Goal: Task Accomplishment & Management: Complete application form

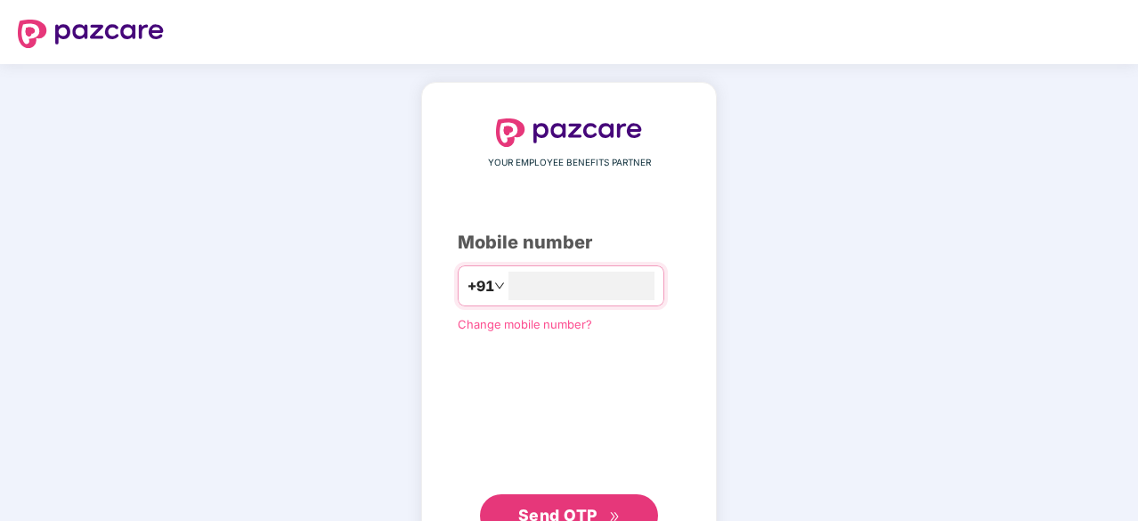
type input "**********"
click at [611, 498] on button "Send OTP" at bounding box center [569, 514] width 178 height 43
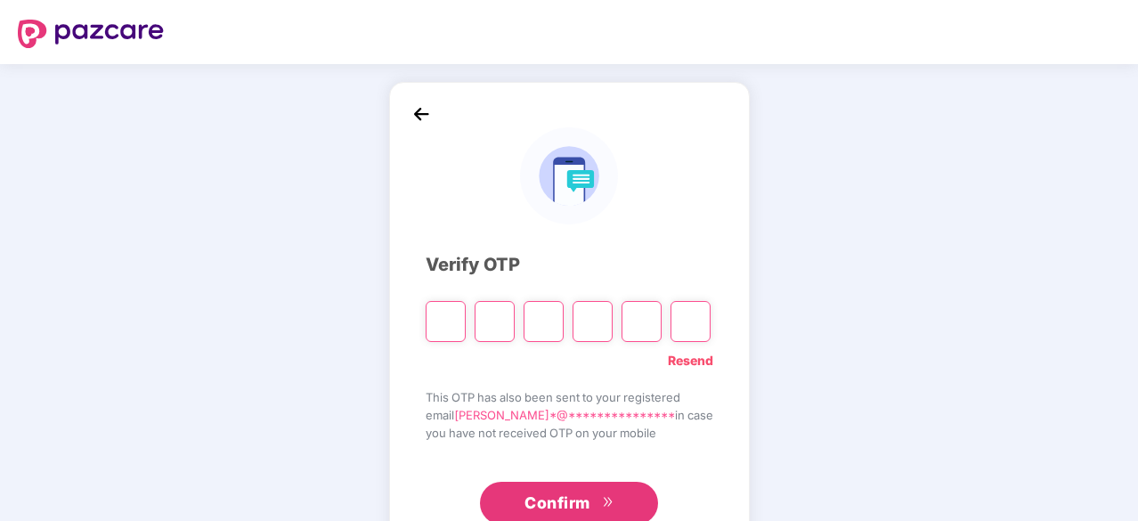
type input "*"
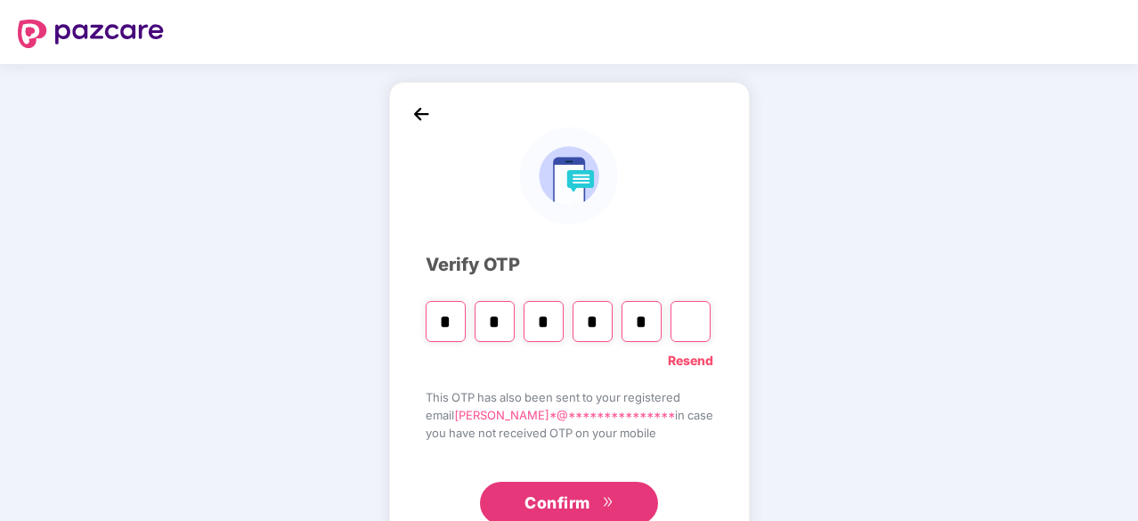
type input "*"
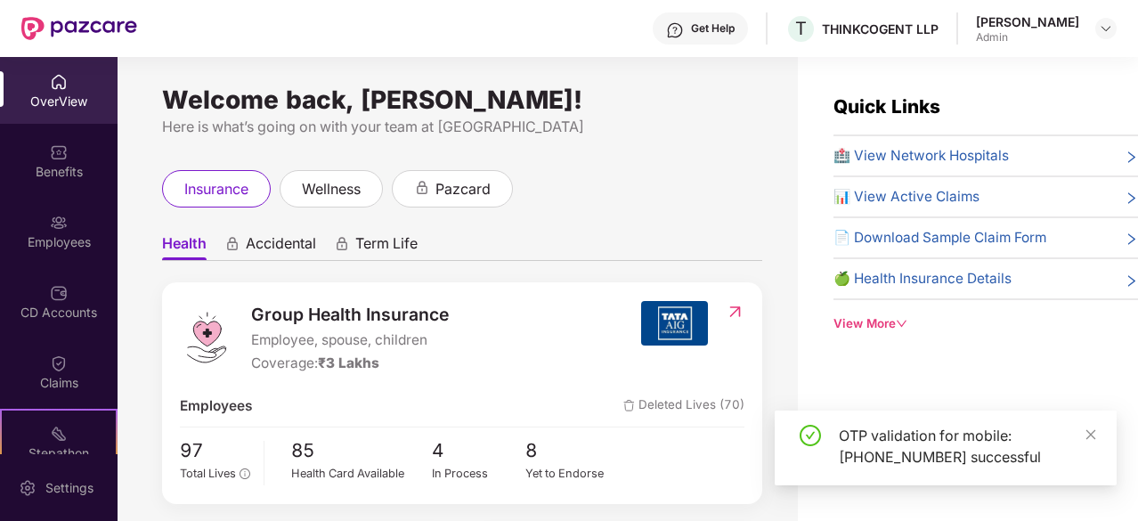
click at [82, 233] on div "Employees" at bounding box center [59, 242] width 118 height 18
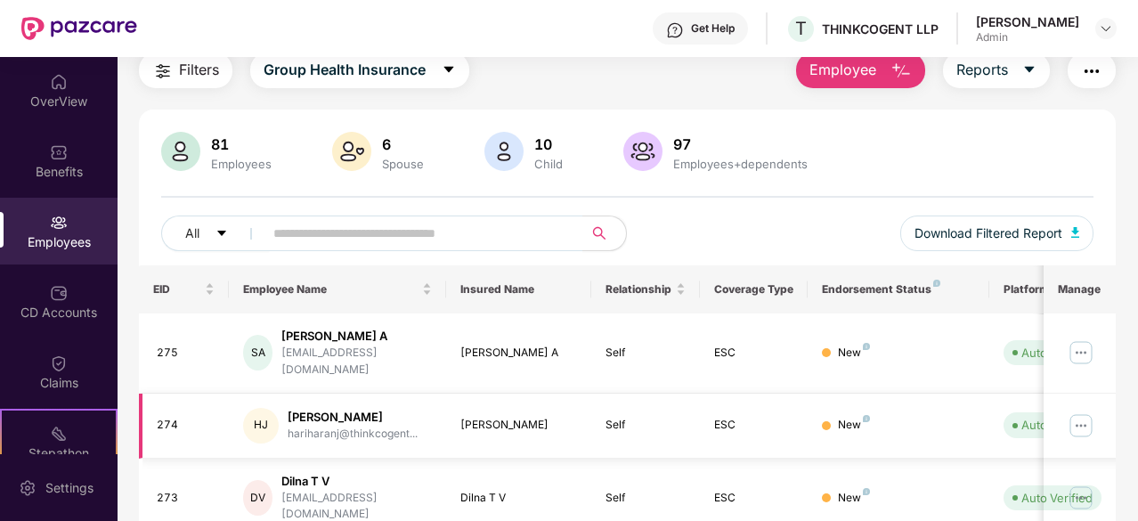
scroll to position [110, 0]
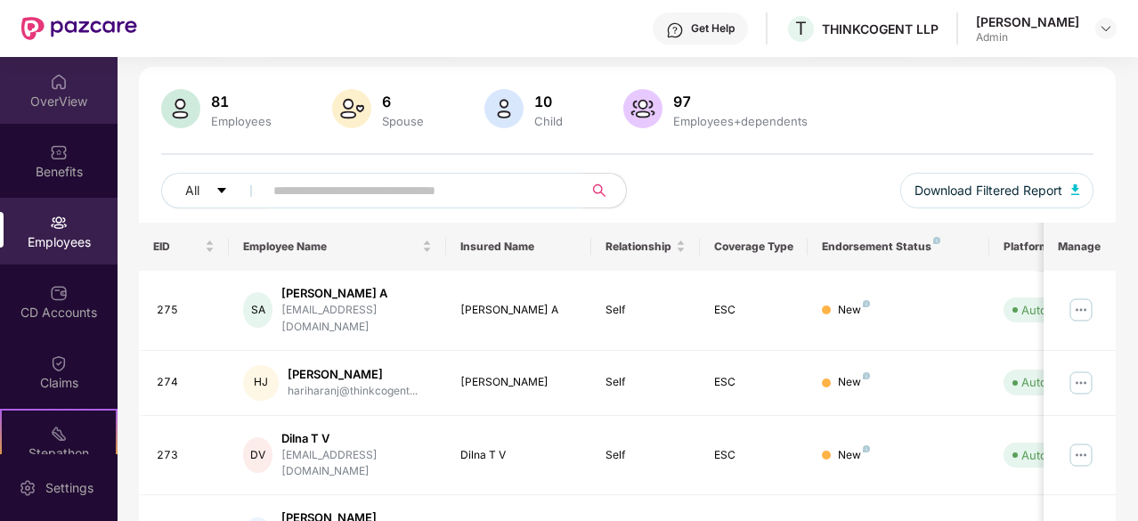
click at [56, 110] on div "OverView" at bounding box center [59, 102] width 118 height 18
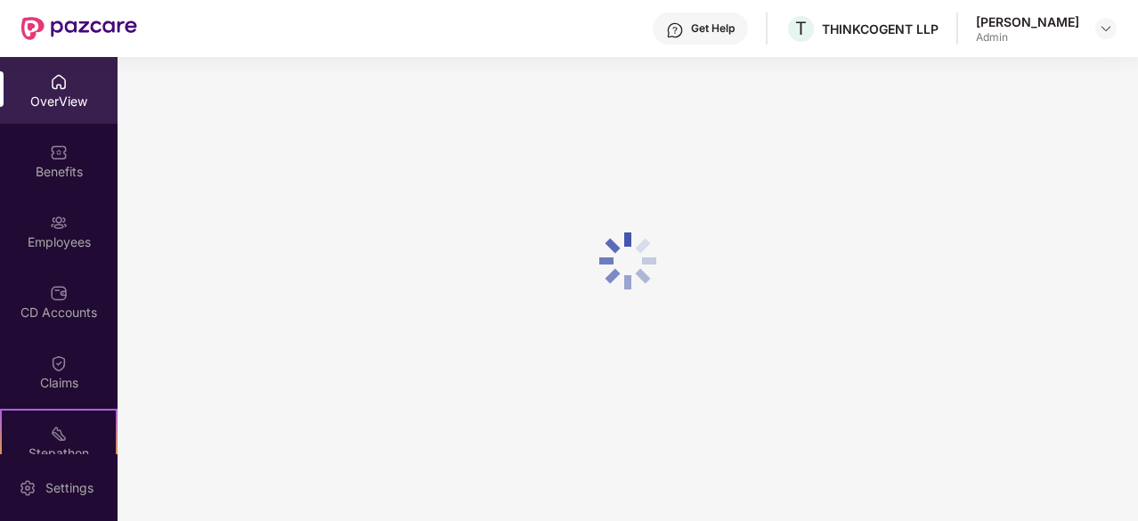
scroll to position [57, 0]
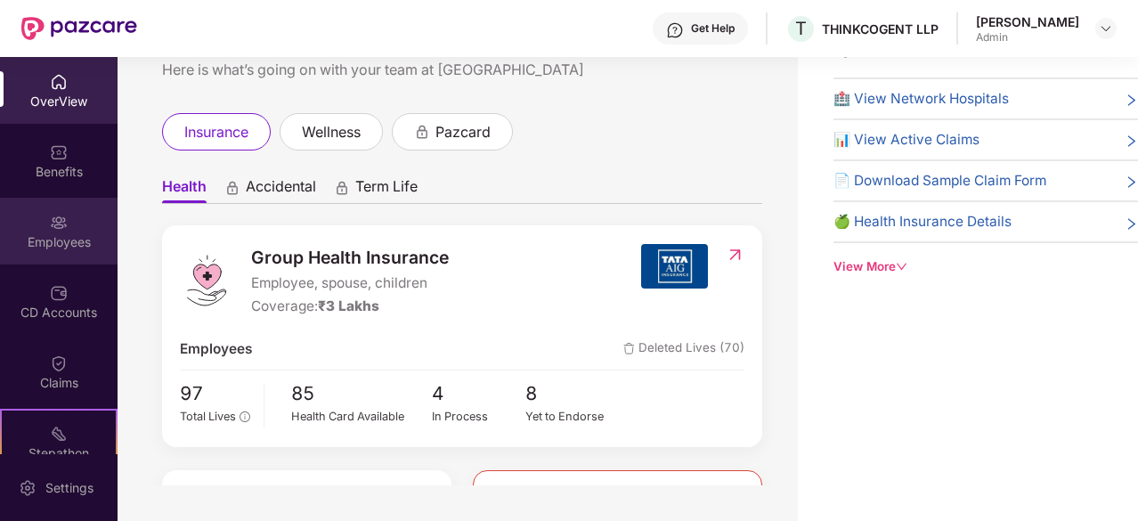
click at [68, 225] on div "Employees" at bounding box center [59, 231] width 118 height 67
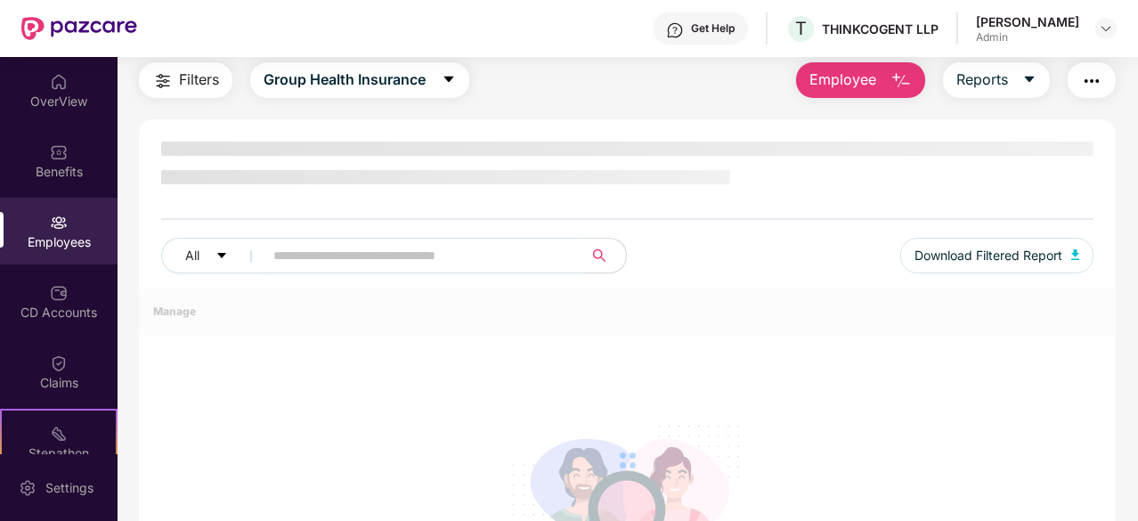
scroll to position [110, 0]
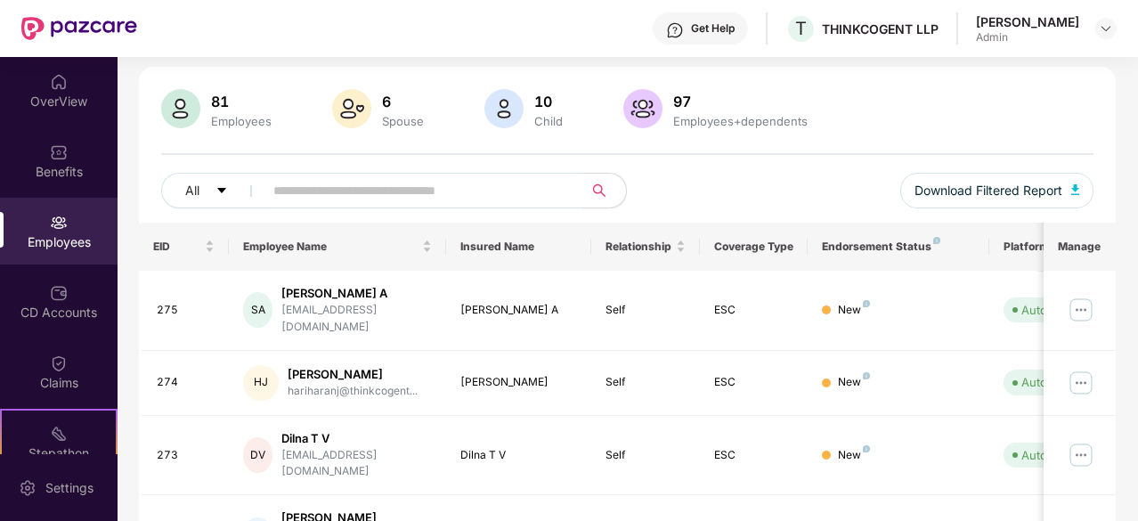
click at [335, 196] on input "text" at bounding box center [416, 190] width 286 height 27
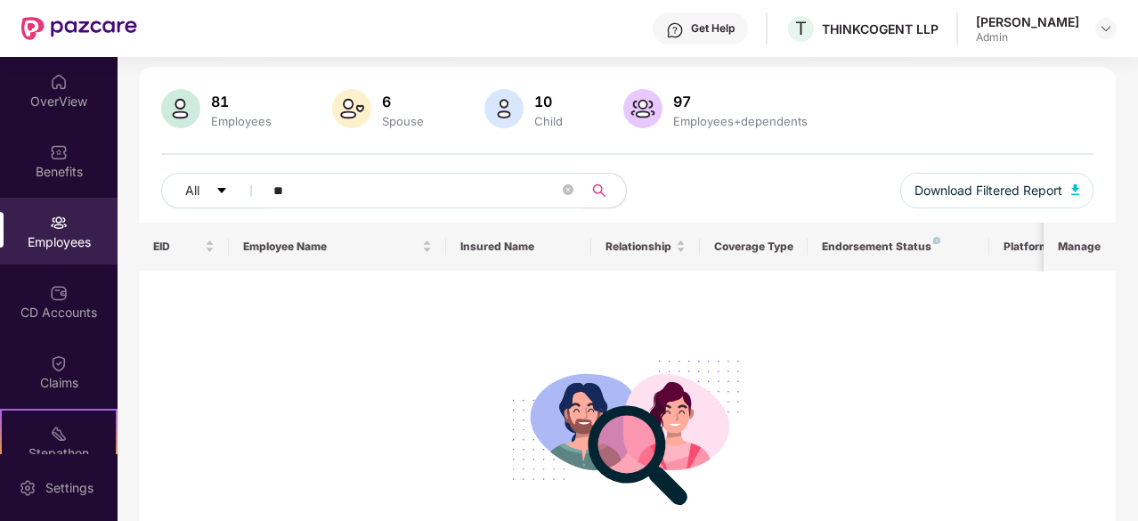
type input "*"
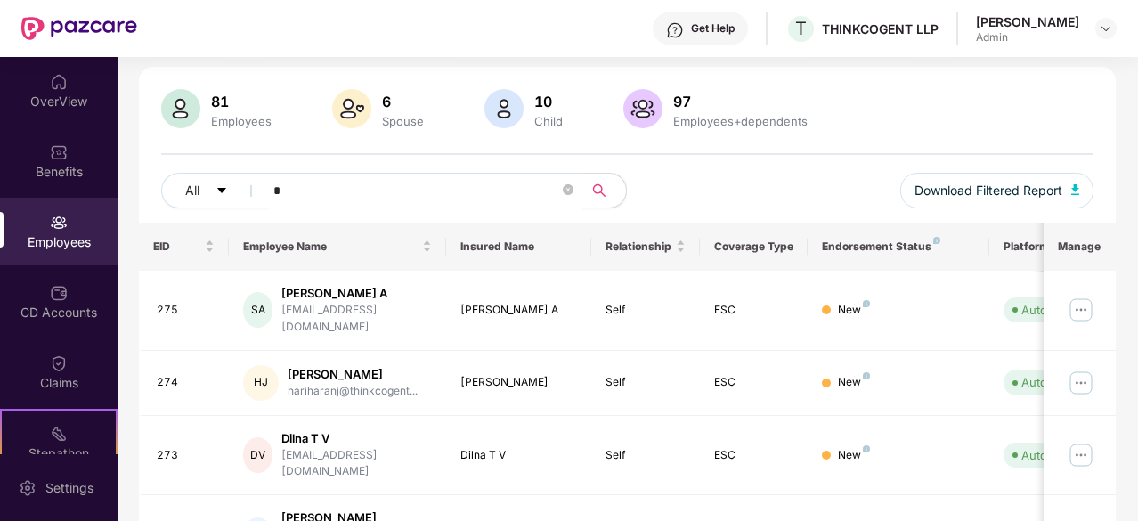
type input "**"
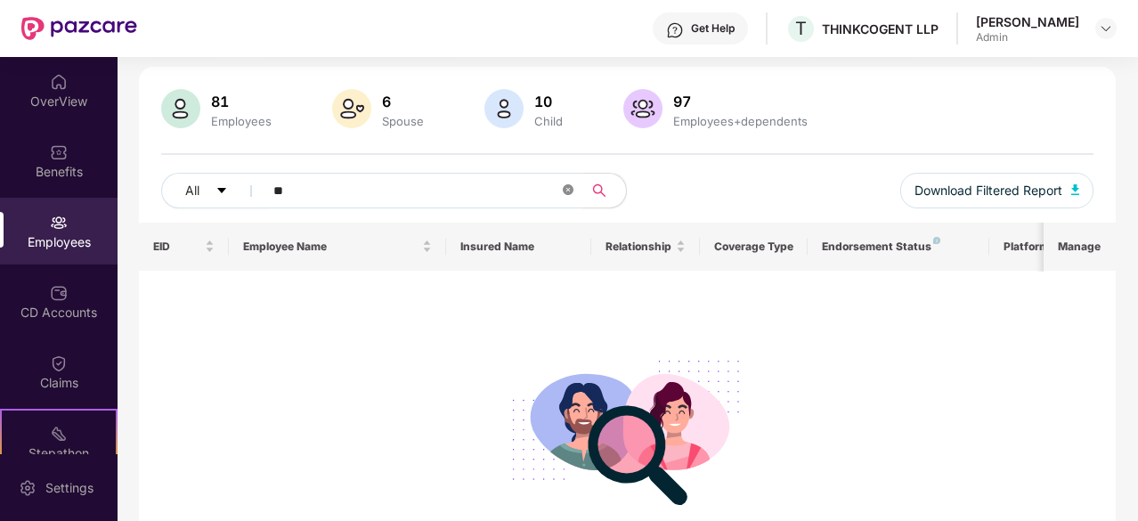
click at [570, 195] on span at bounding box center [568, 191] width 11 height 17
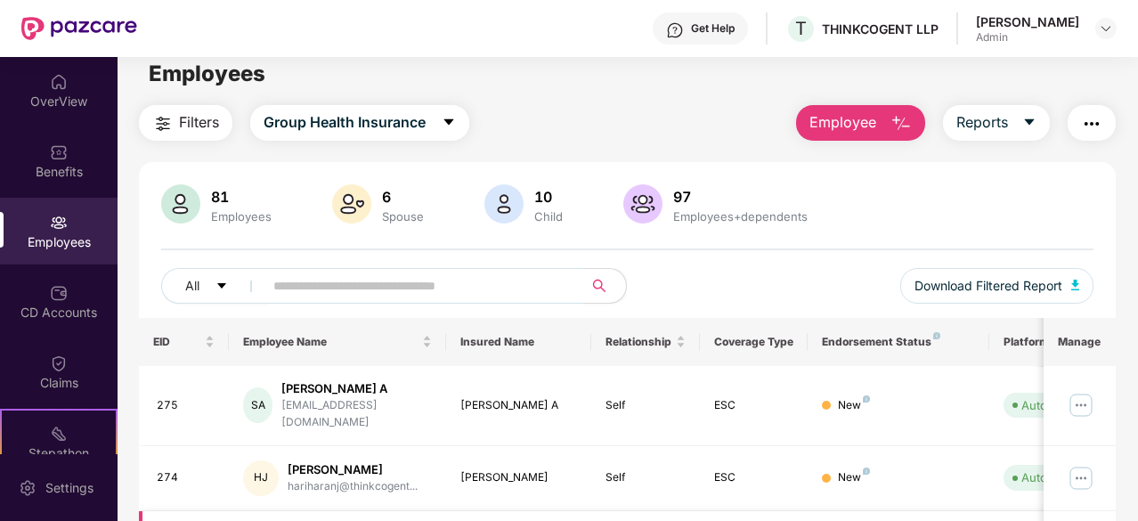
scroll to position [0, 0]
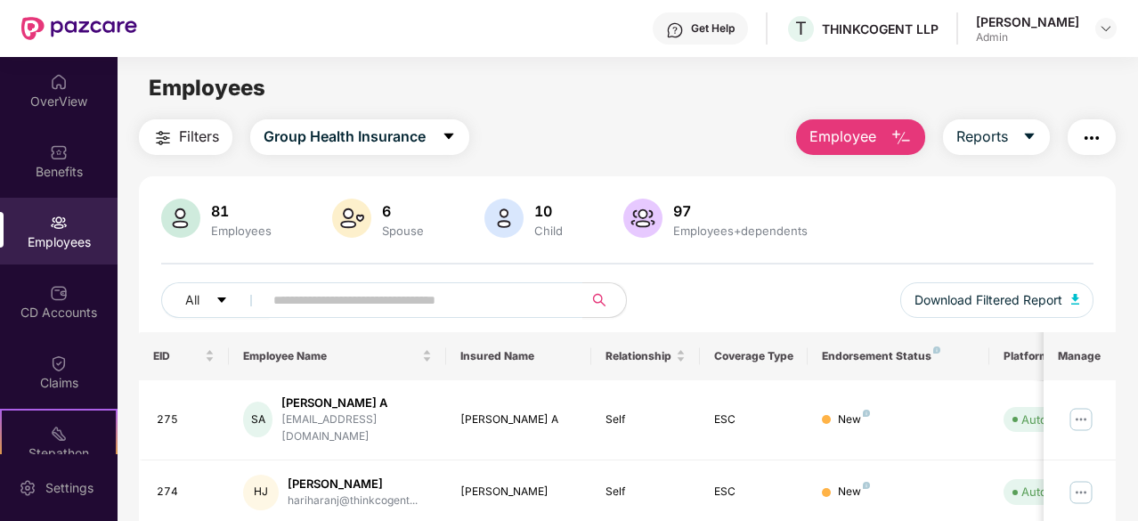
click at [912, 135] on img "button" at bounding box center [901, 137] width 21 height 21
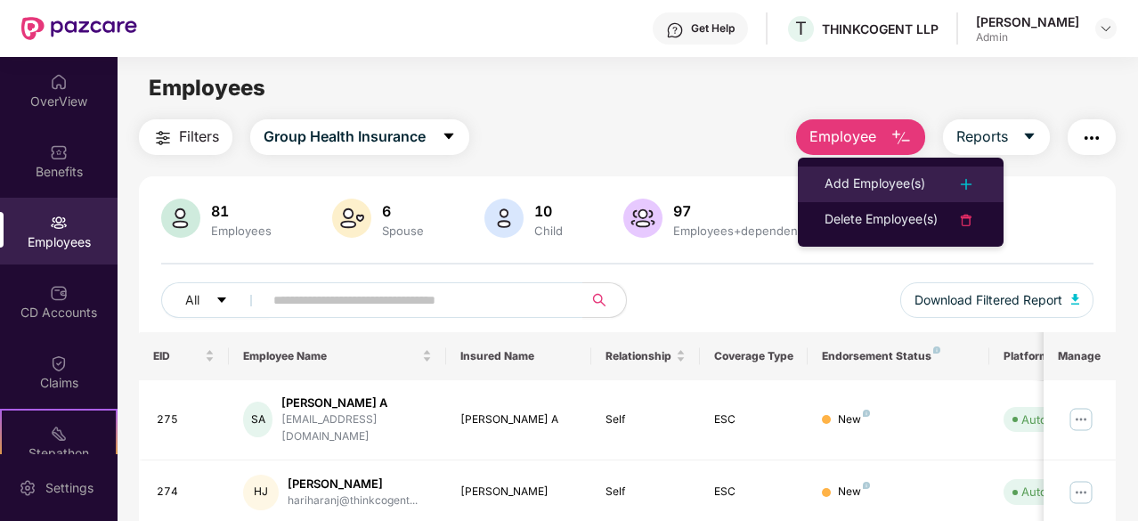
click at [889, 168] on li "Add Employee(s)" at bounding box center [901, 185] width 206 height 36
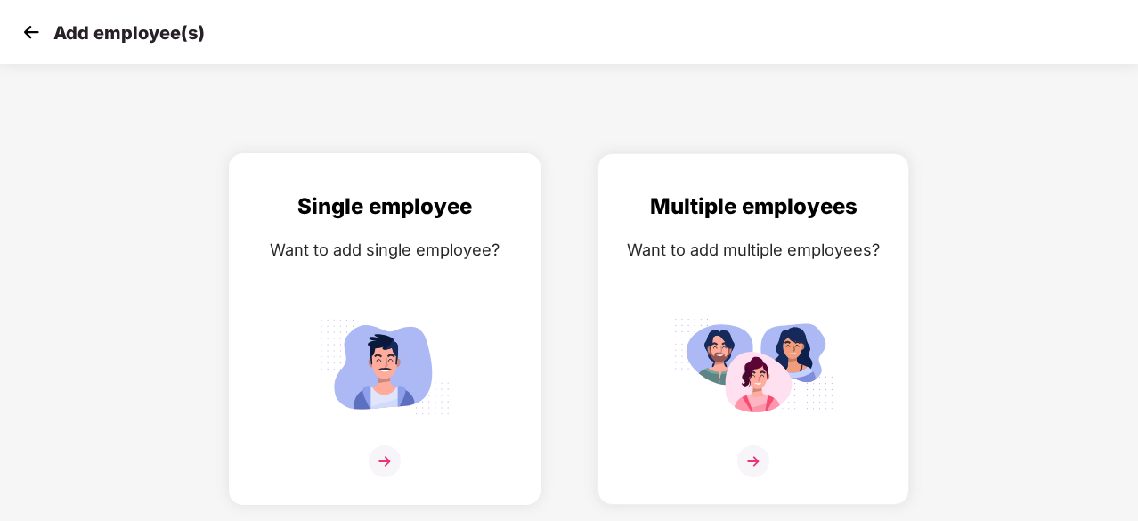
click at [396, 463] on img at bounding box center [385, 461] width 32 height 32
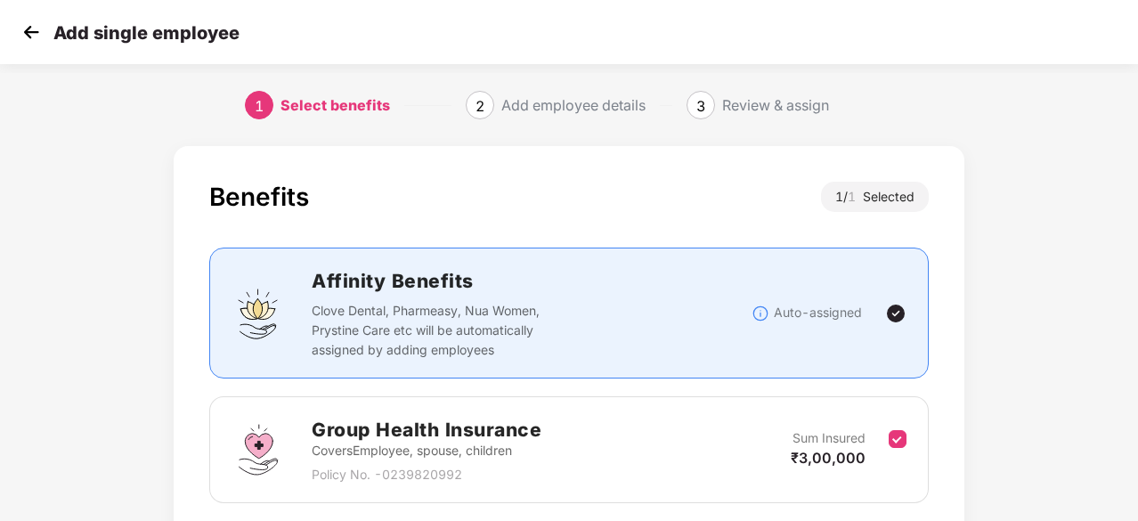
scroll to position [135, 0]
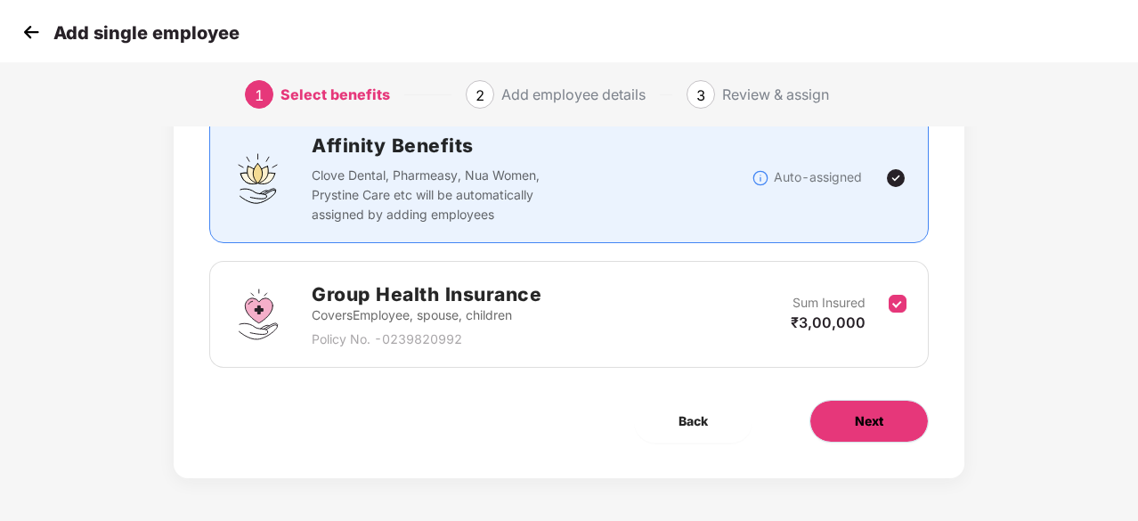
click at [903, 409] on button "Next" at bounding box center [869, 421] width 119 height 43
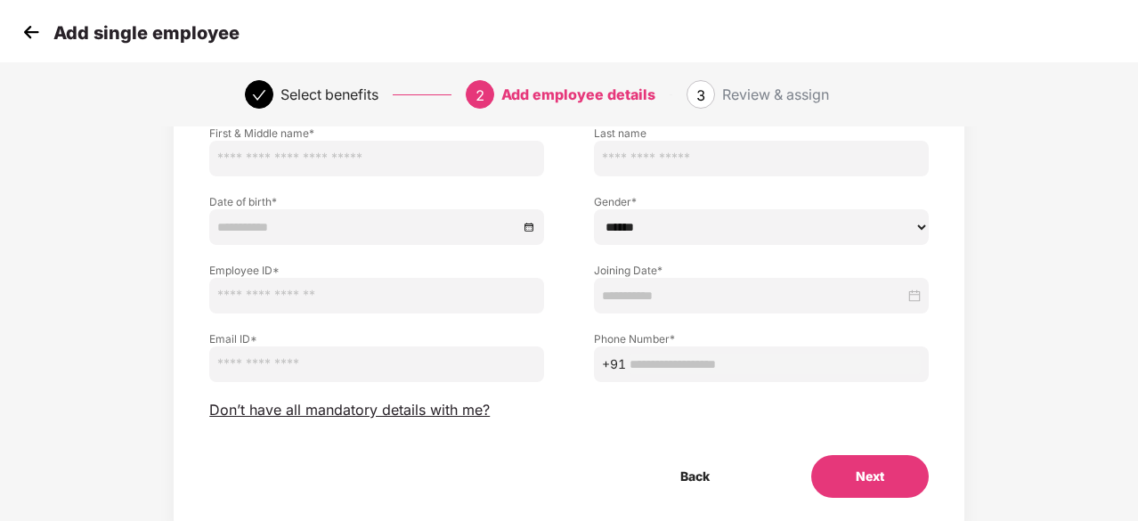
scroll to position [0, 0]
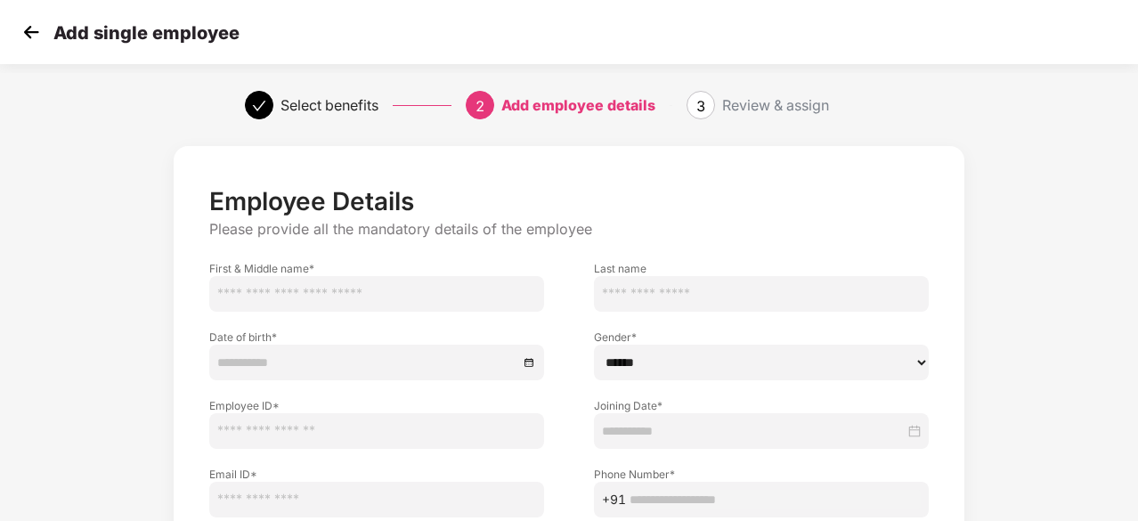
click at [371, 295] on input "text" at bounding box center [376, 294] width 335 height 36
type input "*****"
click at [640, 294] on input "text" at bounding box center [761, 294] width 335 height 36
click at [609, 297] on input "***" at bounding box center [761, 294] width 335 height 36
type input "*"
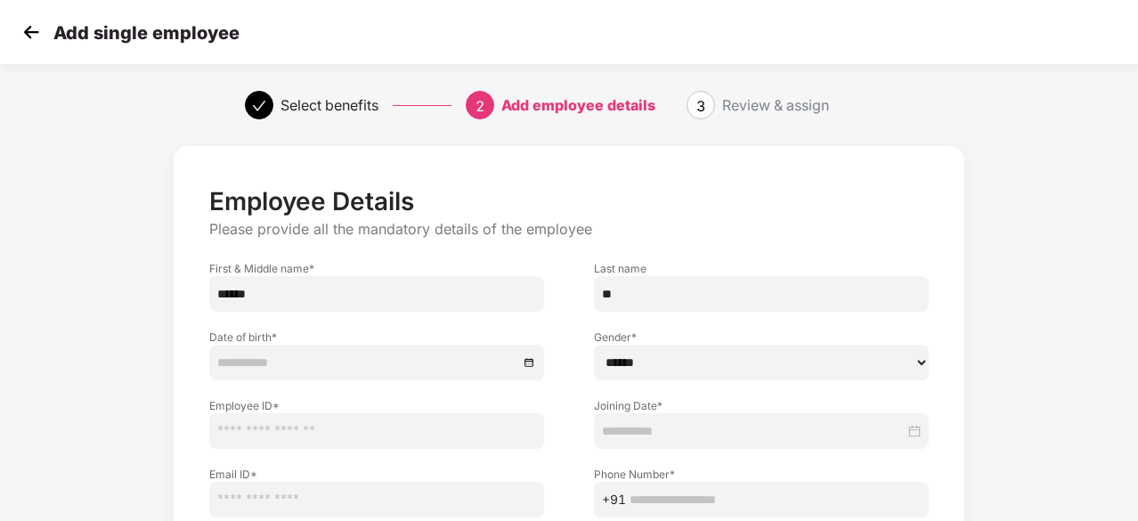
click at [331, 288] on input "*****" at bounding box center [376, 294] width 335 height 36
type input "*******"
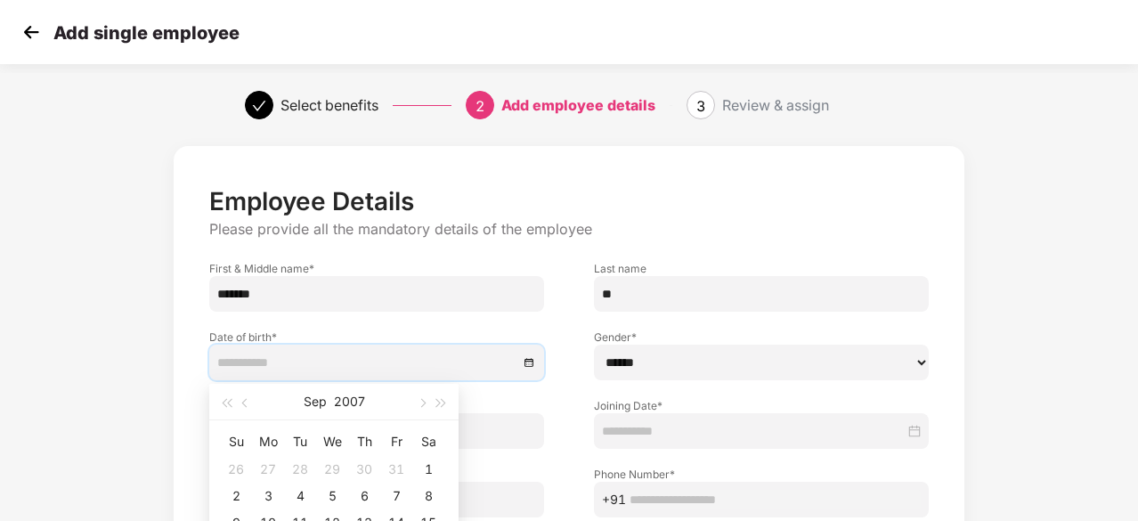
click at [373, 358] on input at bounding box center [367, 363] width 301 height 20
click at [344, 407] on button "2007" at bounding box center [349, 402] width 31 height 36
type input "**********"
click at [363, 503] on td "2003" at bounding box center [334, 508] width 78 height 59
type input "**********"
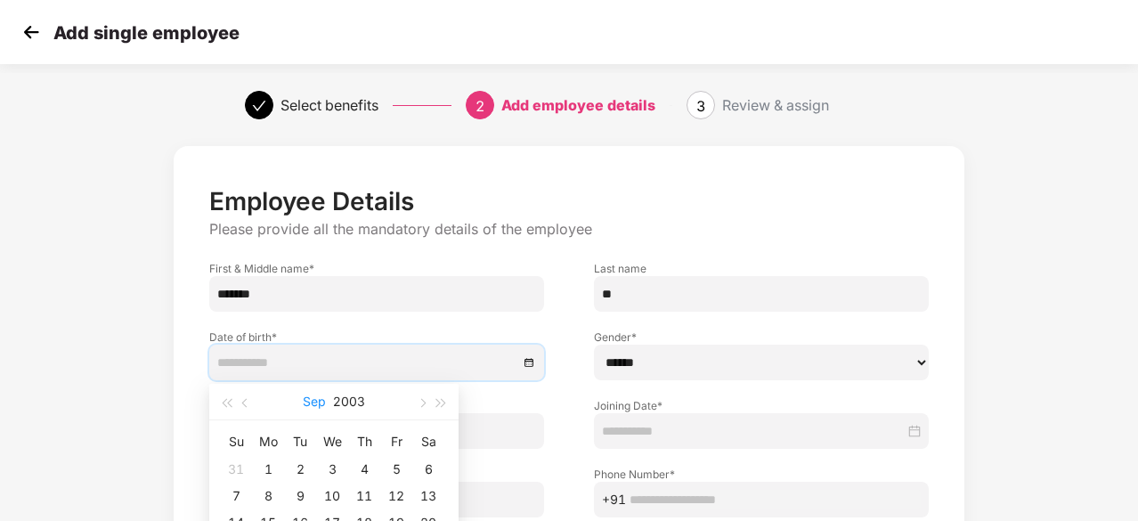
click at [306, 406] on button "Sep" at bounding box center [314, 402] width 23 height 36
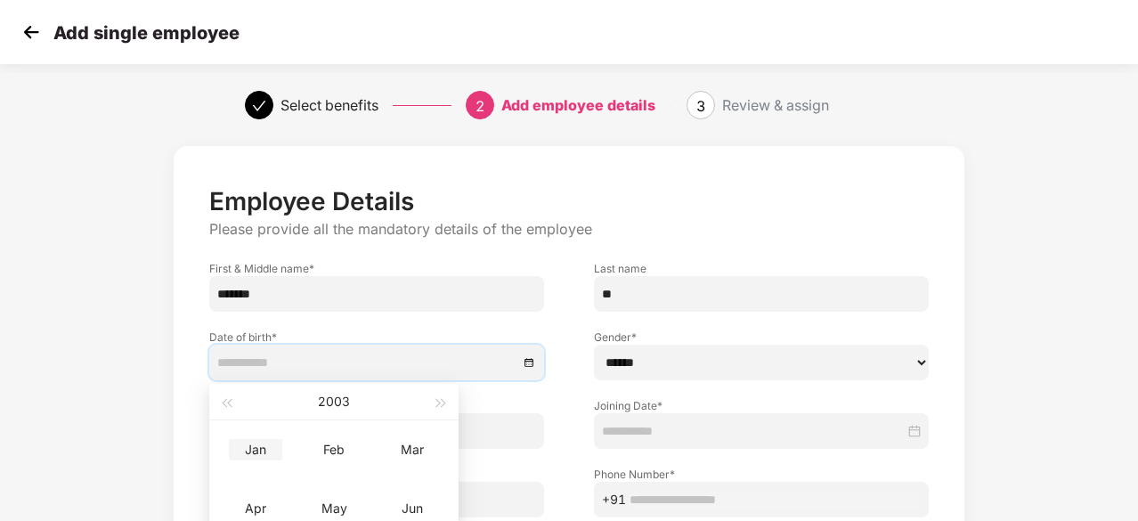
type input "**********"
click at [252, 450] on div "Jan" at bounding box center [255, 449] width 53 height 21
type input "**********"
click at [240, 492] on div "5" at bounding box center [235, 495] width 21 height 21
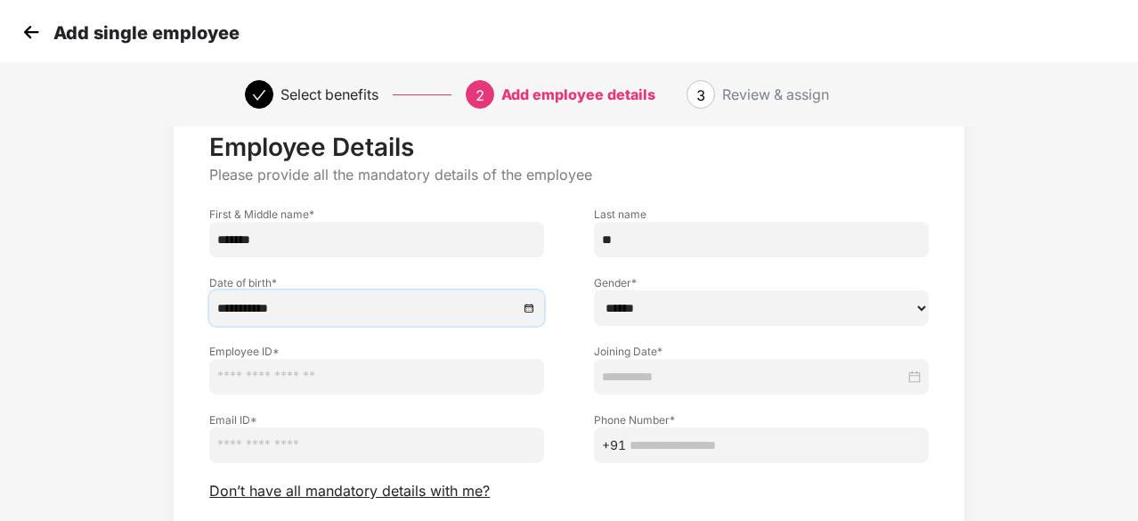
scroll to position [61, 0]
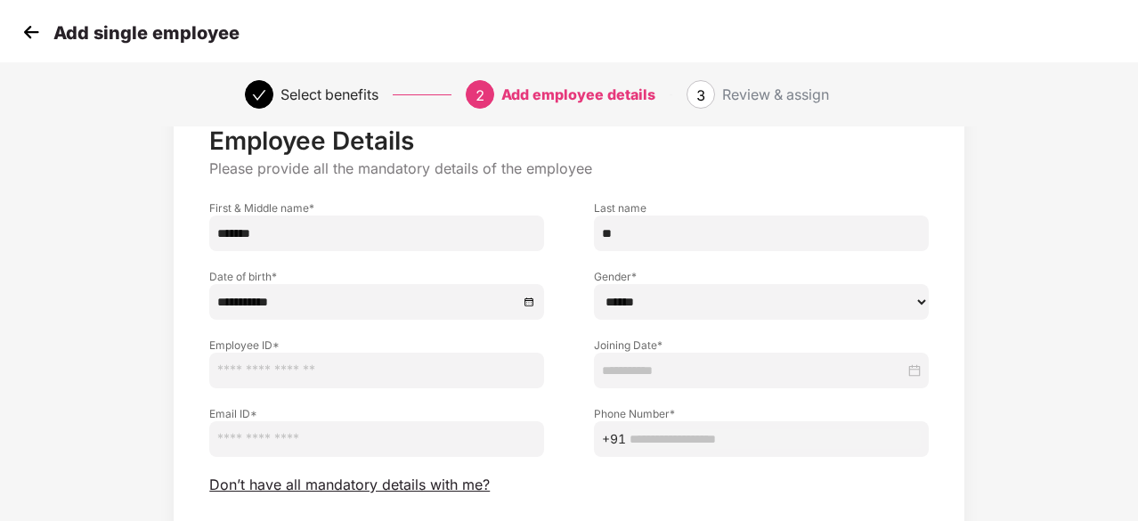
click at [361, 352] on label "Employee ID *" at bounding box center [376, 345] width 335 height 15
click at [360, 368] on input "text" at bounding box center [376, 371] width 335 height 36
type input "***"
click at [326, 445] on input "email" at bounding box center [376, 439] width 335 height 36
type input "*"
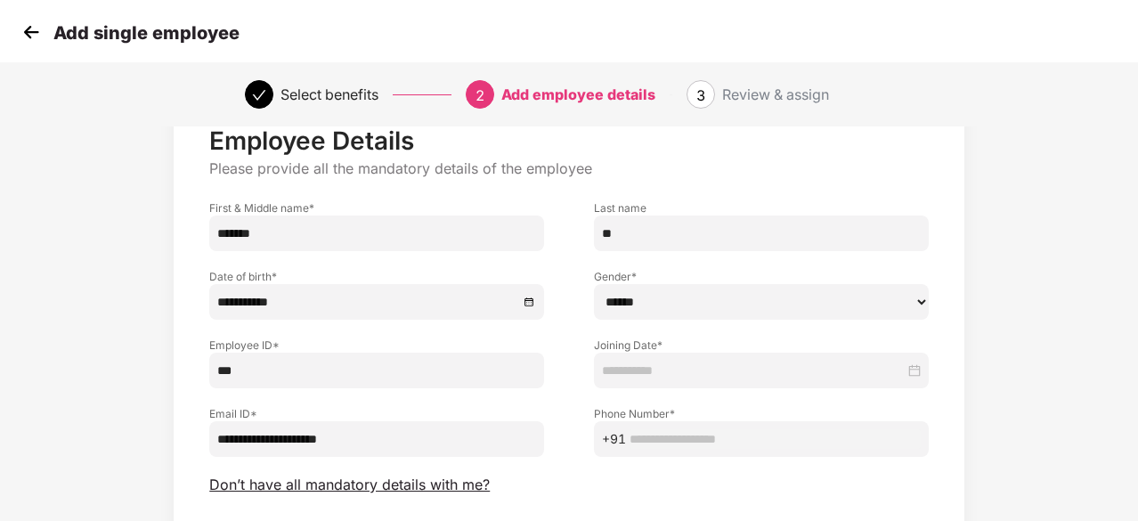
type input "**********"
click at [784, 444] on input "text" at bounding box center [775, 439] width 291 height 20
type input "**********"
click at [925, 373] on div at bounding box center [761, 371] width 335 height 36
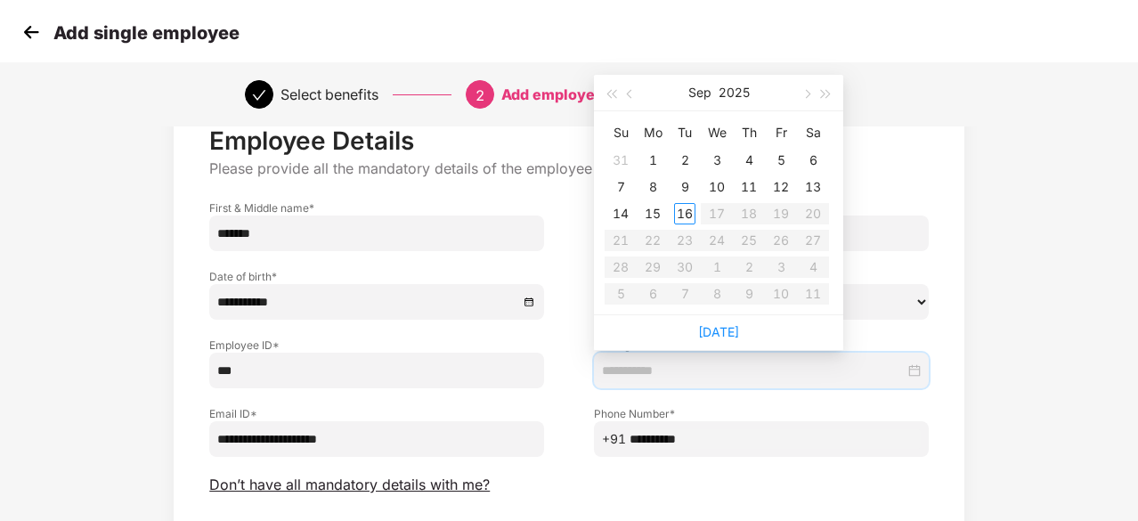
type input "**********"
click at [653, 152] on div "1" at bounding box center [652, 160] width 21 height 21
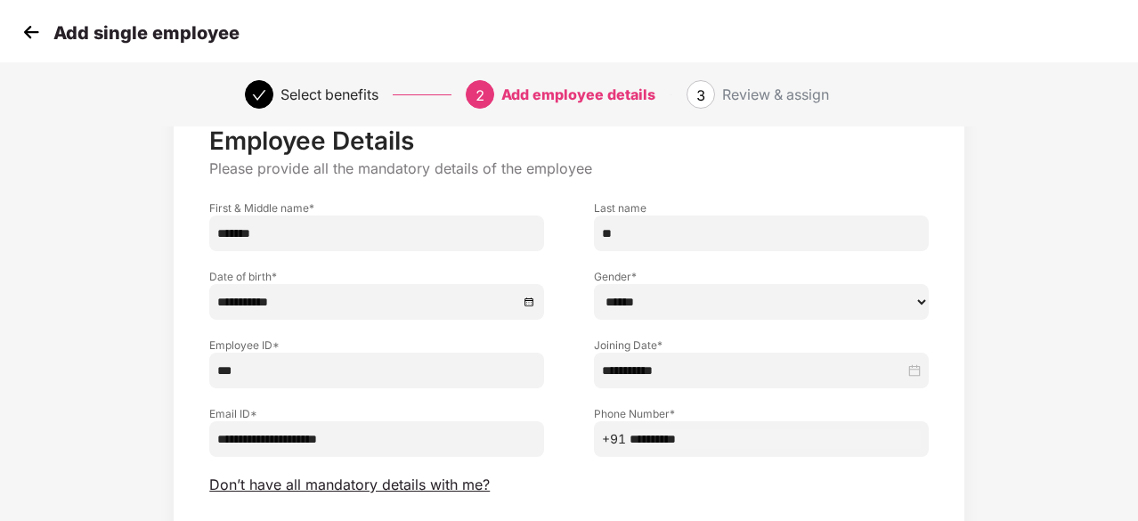
click at [650, 303] on select "****** **** ******" at bounding box center [761, 302] width 335 height 36
select select "****"
click at [594, 284] on select "****** **** ******" at bounding box center [761, 302] width 335 height 36
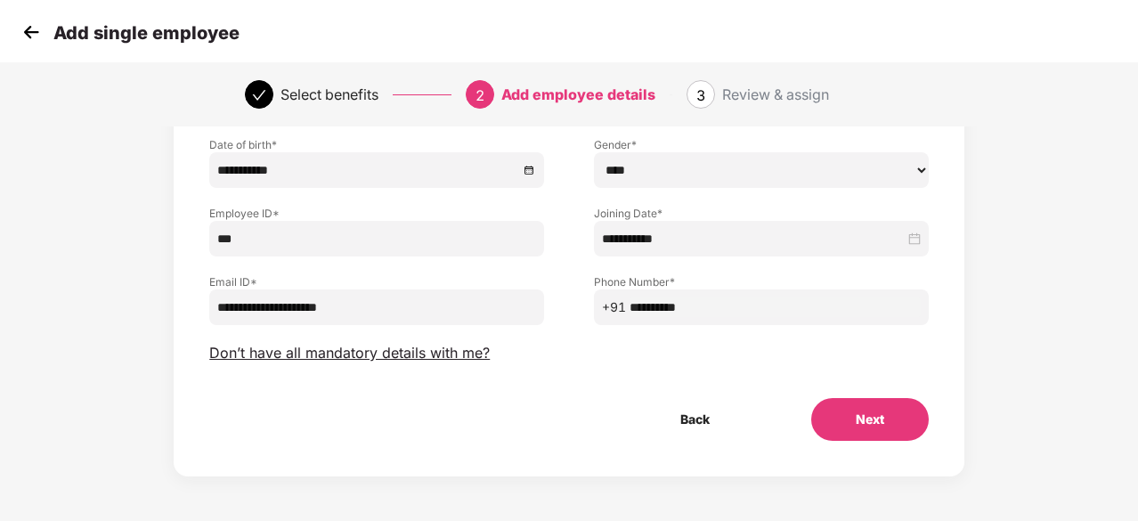
click at [836, 417] on button "Next" at bounding box center [870, 419] width 118 height 43
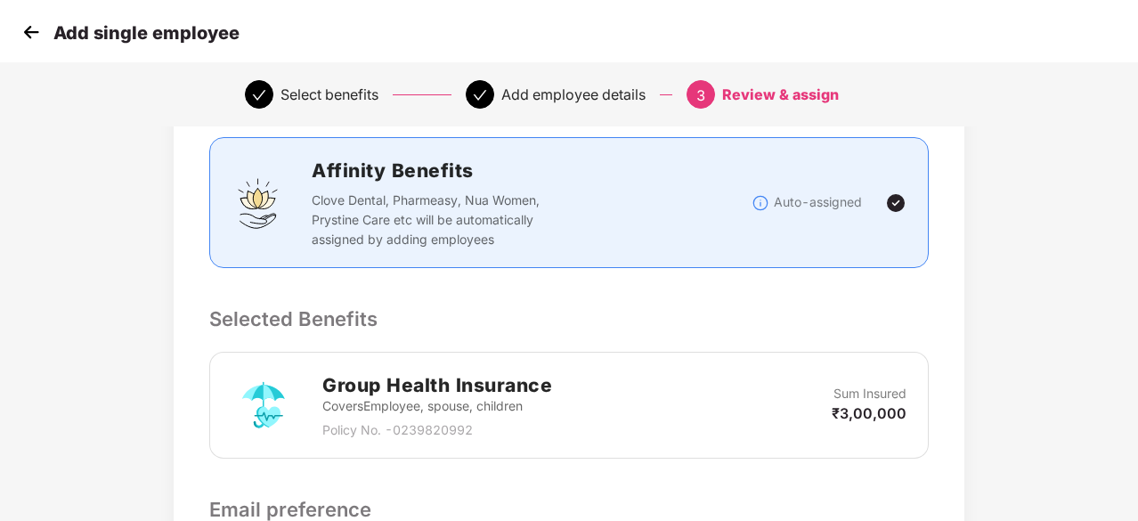
scroll to position [586, 0]
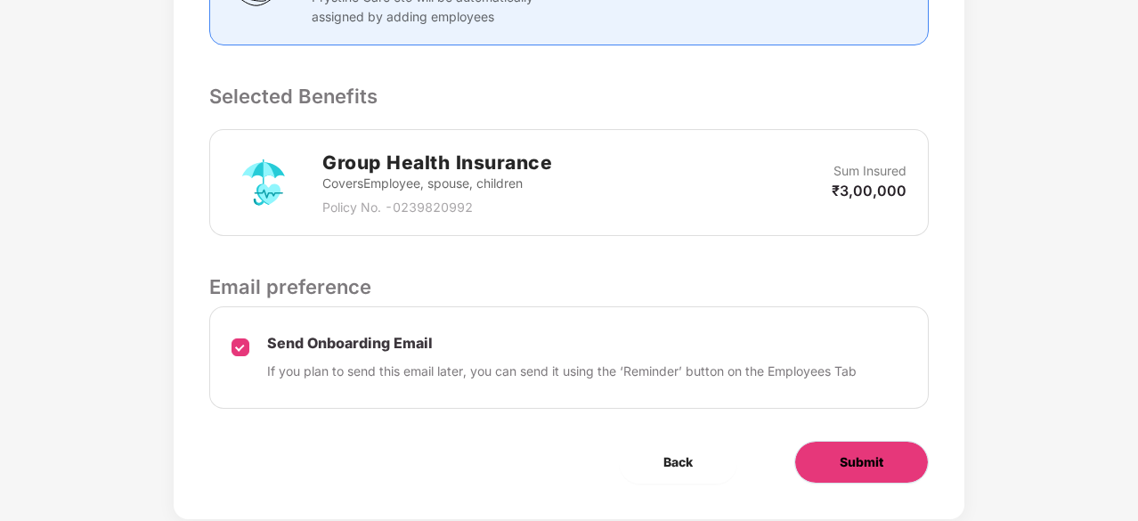
click at [912, 441] on button "Submit" at bounding box center [862, 462] width 135 height 43
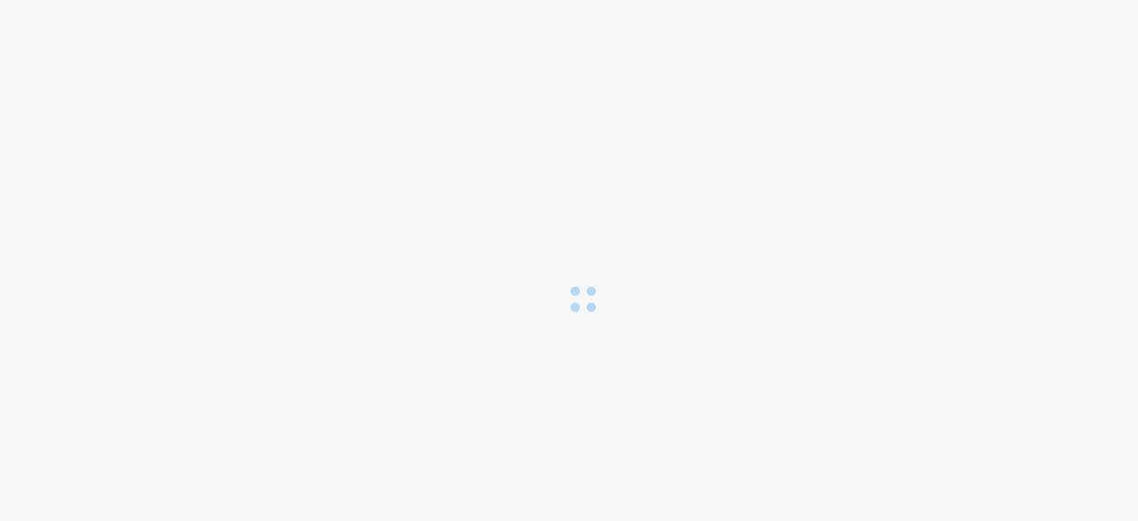
scroll to position [0, 0]
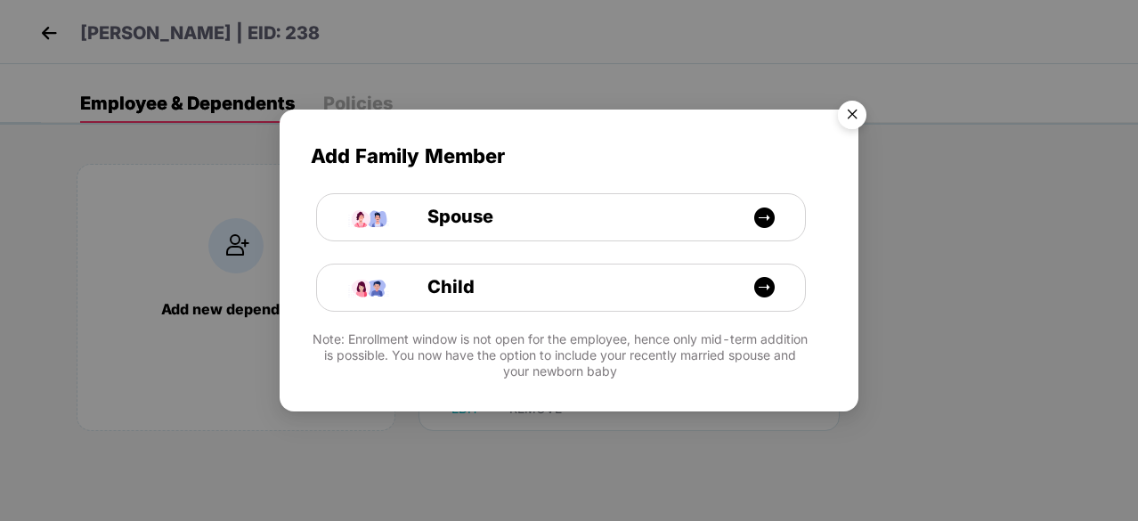
click at [860, 110] on img "Close" at bounding box center [852, 118] width 50 height 50
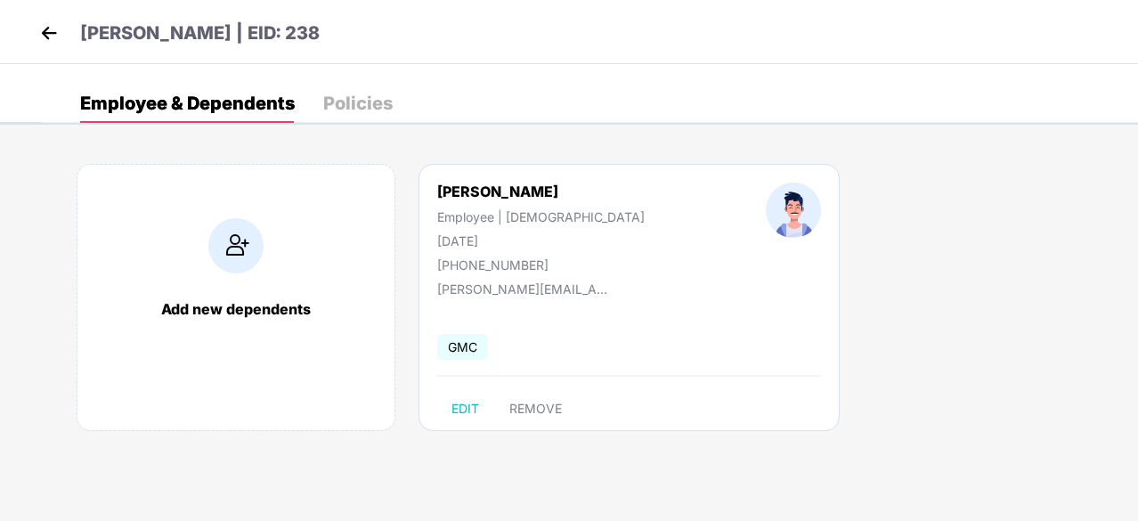
click at [358, 100] on div "Policies" at bounding box center [357, 103] width 69 height 18
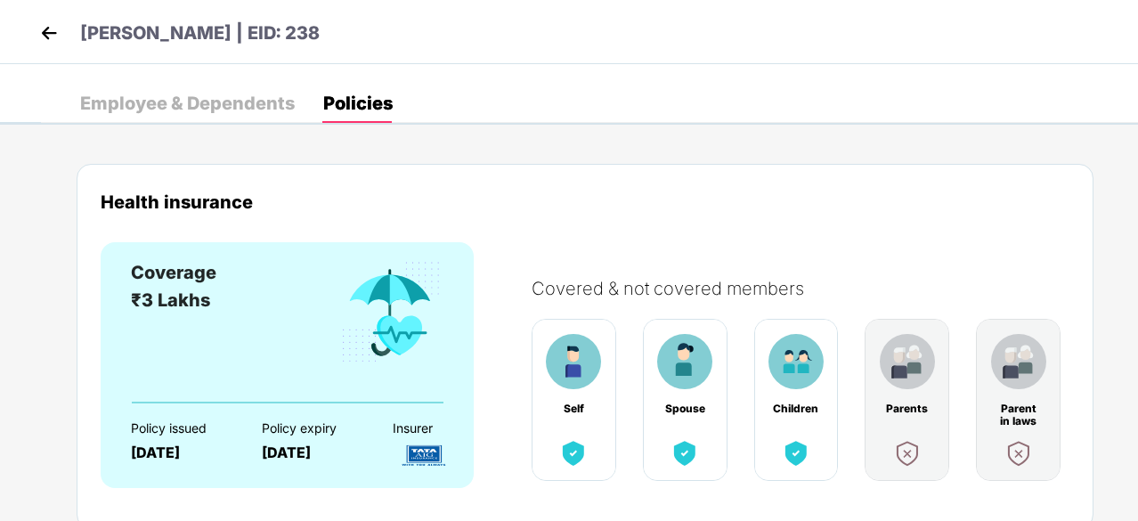
click at [118, 101] on div "Employee & Dependents" at bounding box center [187, 103] width 215 height 18
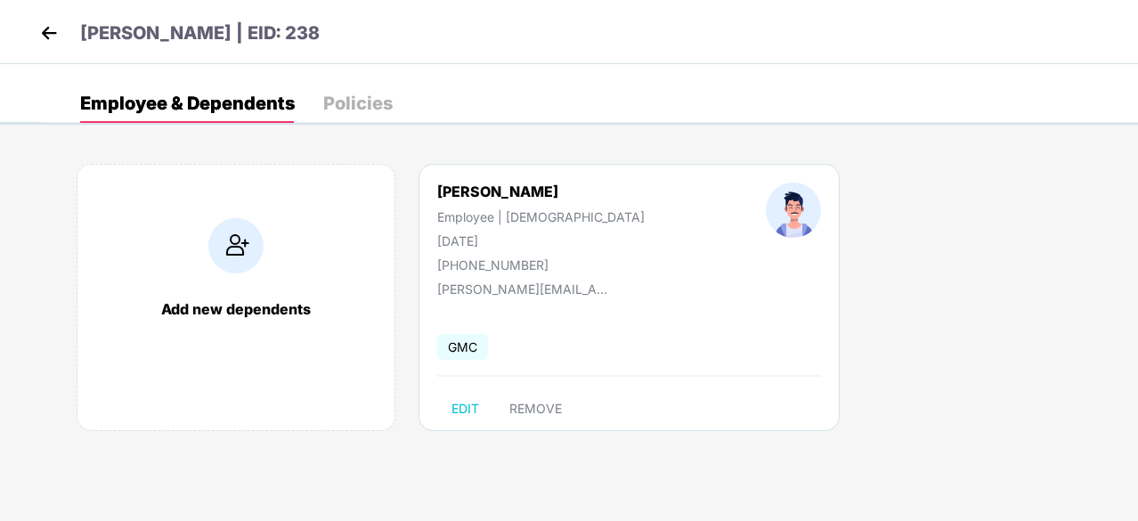
click at [41, 28] on img at bounding box center [49, 33] width 27 height 27
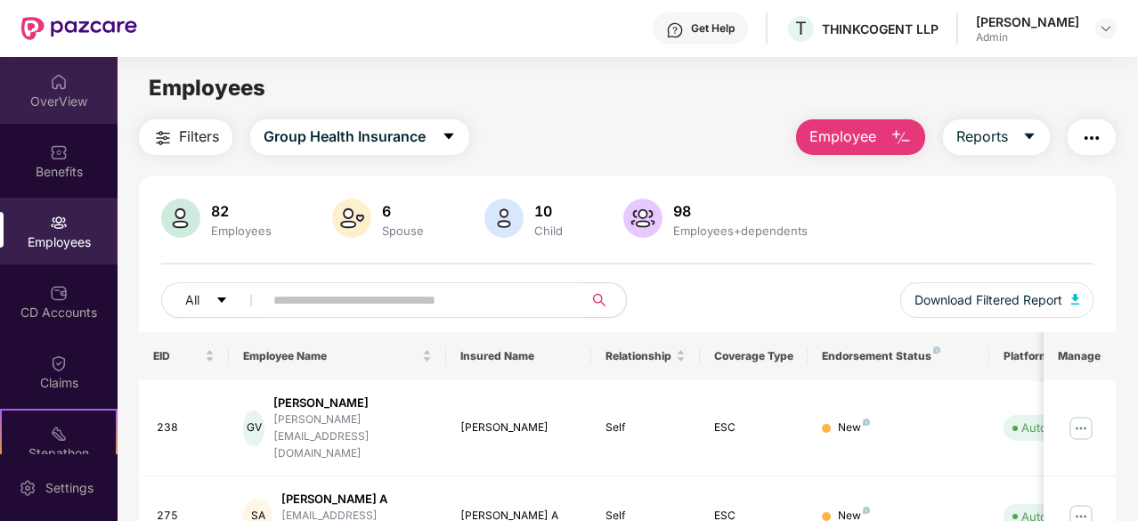
click at [80, 88] on div "OverView" at bounding box center [59, 90] width 118 height 67
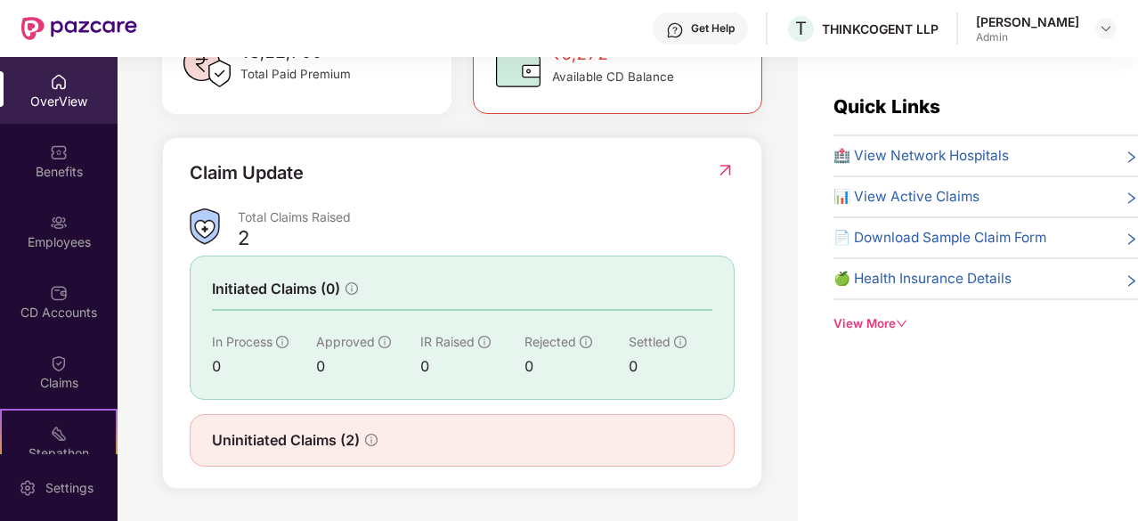
scroll to position [578, 0]
click at [385, 441] on div "Uninitiated Claims (2)" at bounding box center [462, 440] width 501 height 22
click at [370, 441] on div "Uninitiated Claims (2)" at bounding box center [295, 440] width 166 height 22
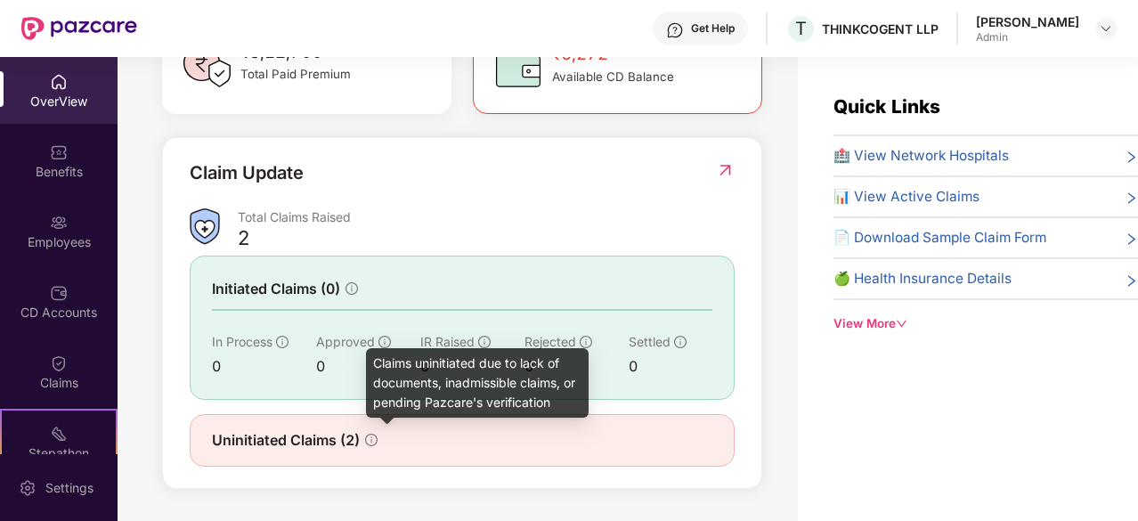
click at [370, 441] on icon "info-circle" at bounding box center [371, 440] width 12 height 12
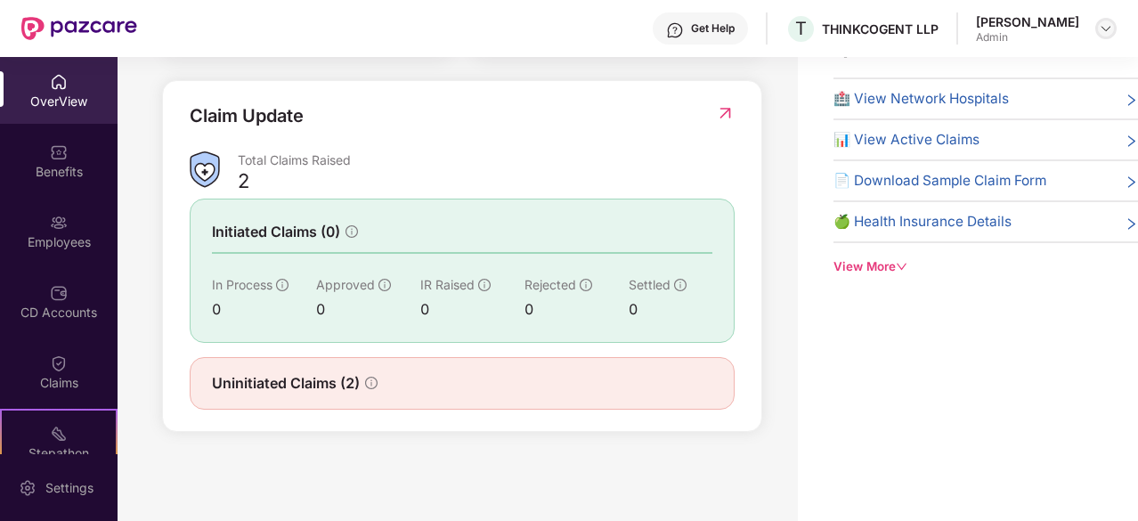
click at [1096, 28] on div at bounding box center [1106, 28] width 21 height 21
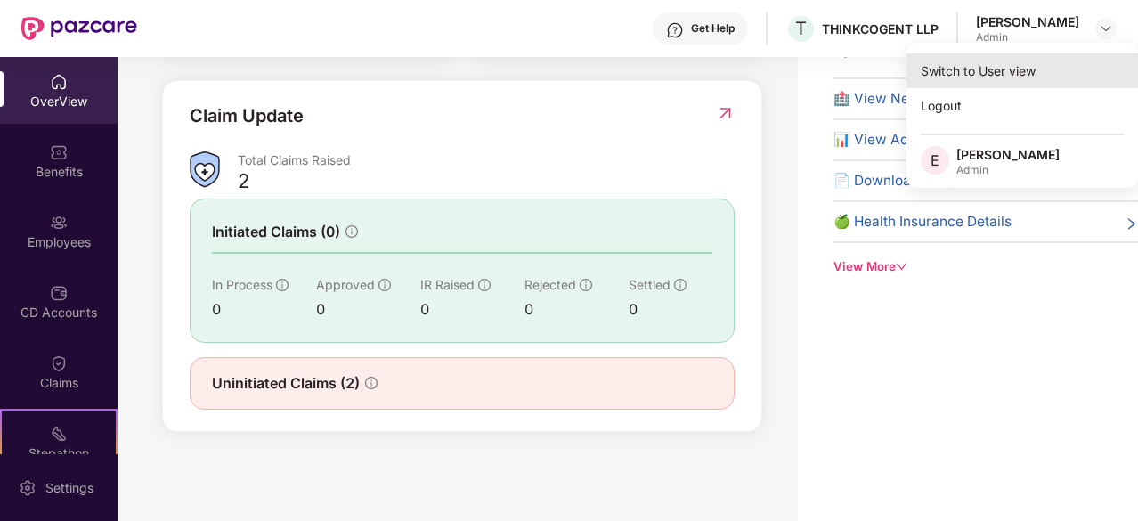
click at [972, 69] on div "Switch to User view" at bounding box center [1023, 70] width 232 height 35
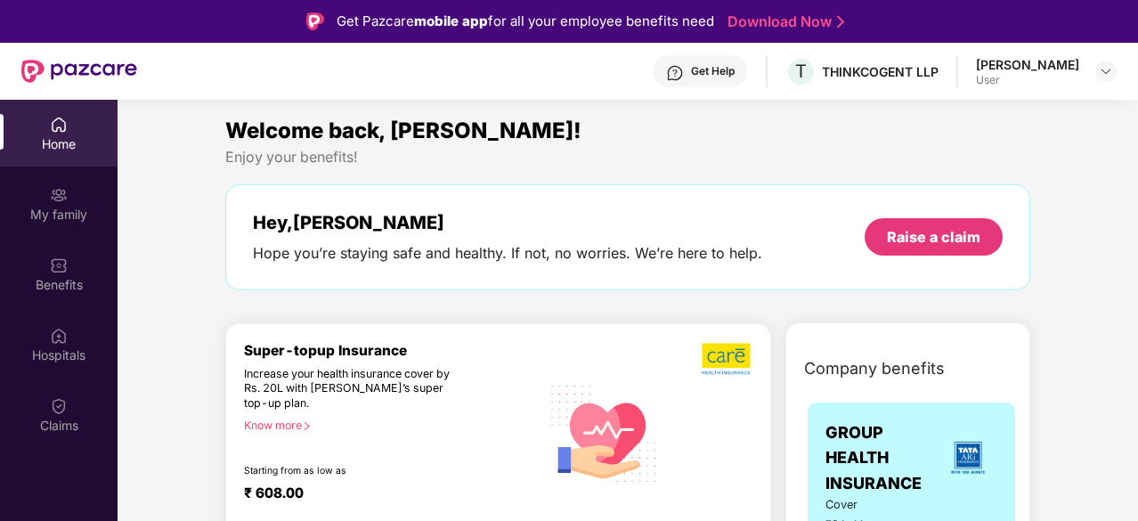
click at [69, 139] on div "Home" at bounding box center [59, 144] width 118 height 18
click at [70, 282] on div "Benefits" at bounding box center [59, 285] width 118 height 18
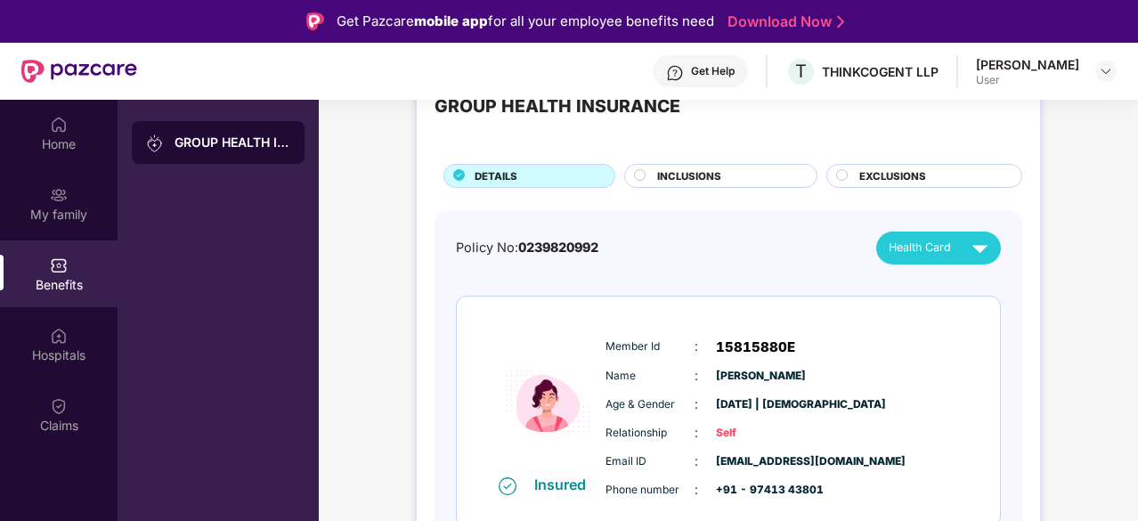
scroll to position [0, 0]
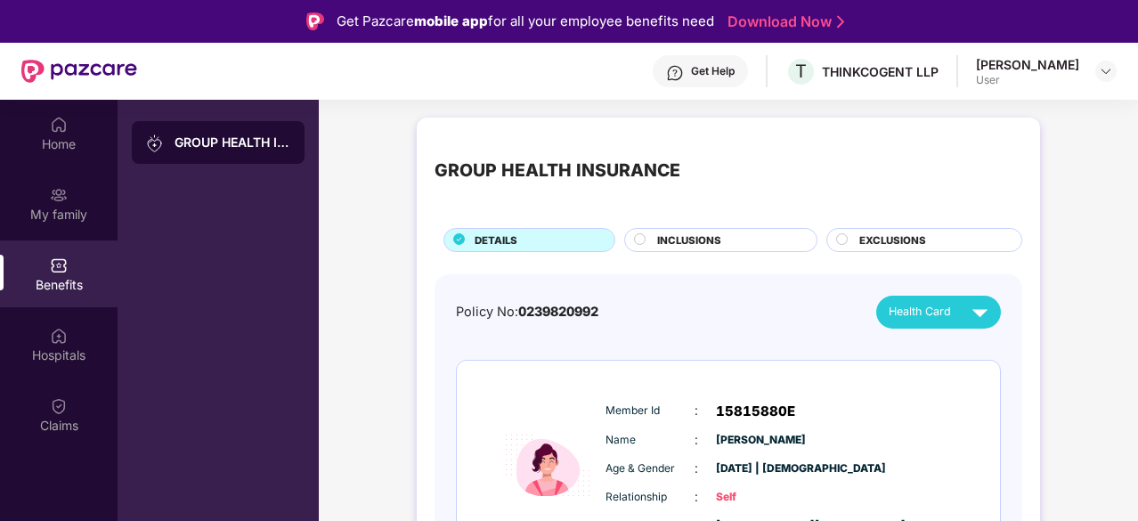
click at [704, 232] on span "INCLUSIONS" at bounding box center [689, 240] width 64 height 16
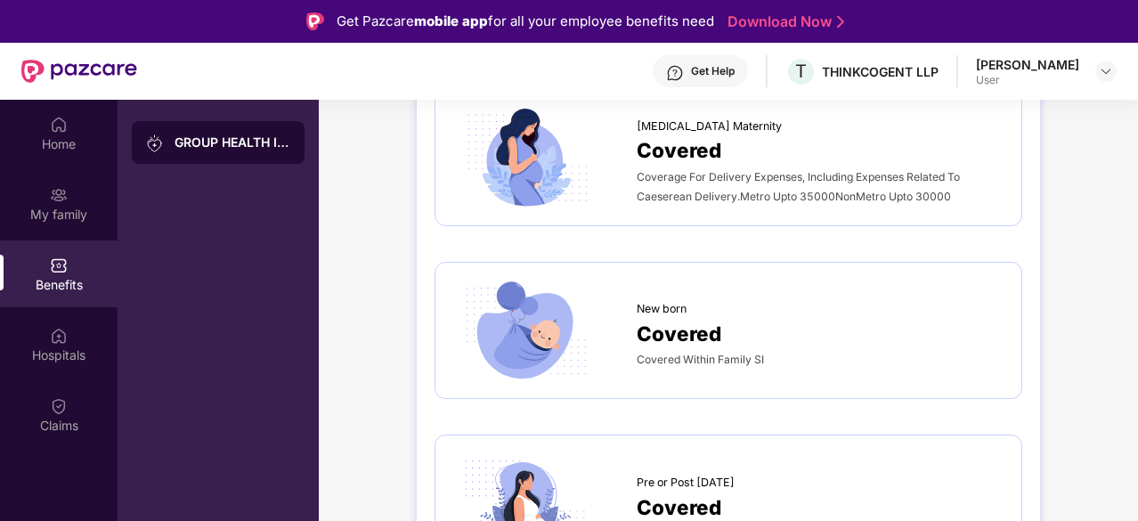
scroll to position [2070, 0]
click at [705, 352] on span "Covered Within Family SI" at bounding box center [700, 358] width 127 height 13
click at [553, 332] on img at bounding box center [525, 330] width 144 height 101
click at [730, 352] on span "Covered Within Family SI" at bounding box center [700, 358] width 127 height 13
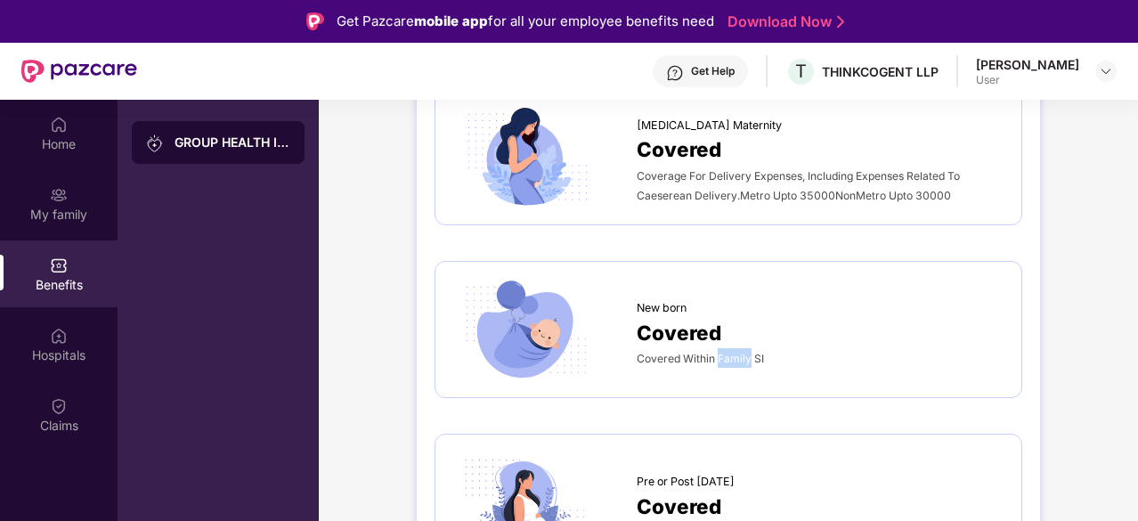
click at [730, 352] on span "Covered Within Family SI" at bounding box center [700, 358] width 127 height 13
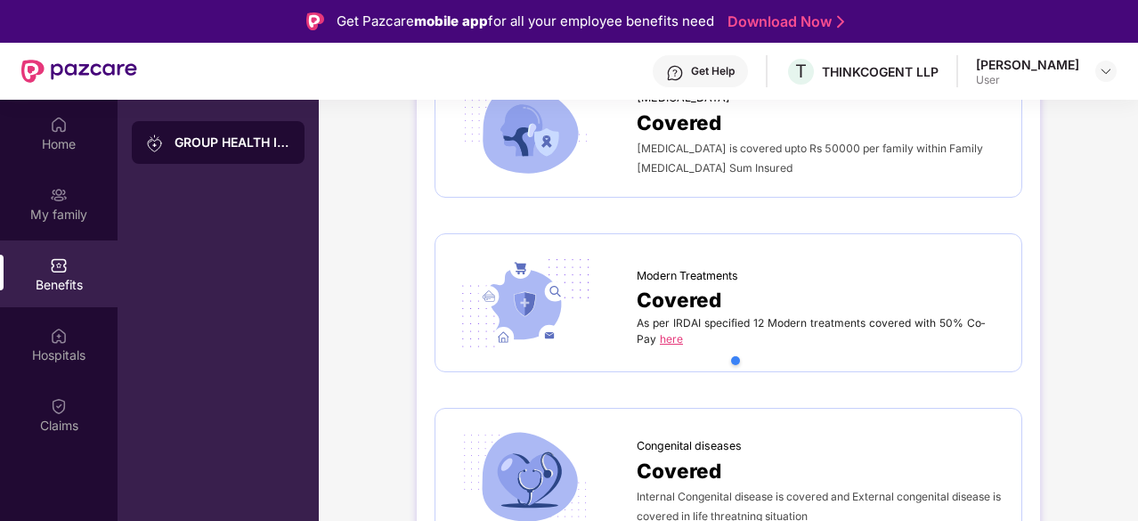
scroll to position [3639, 0]
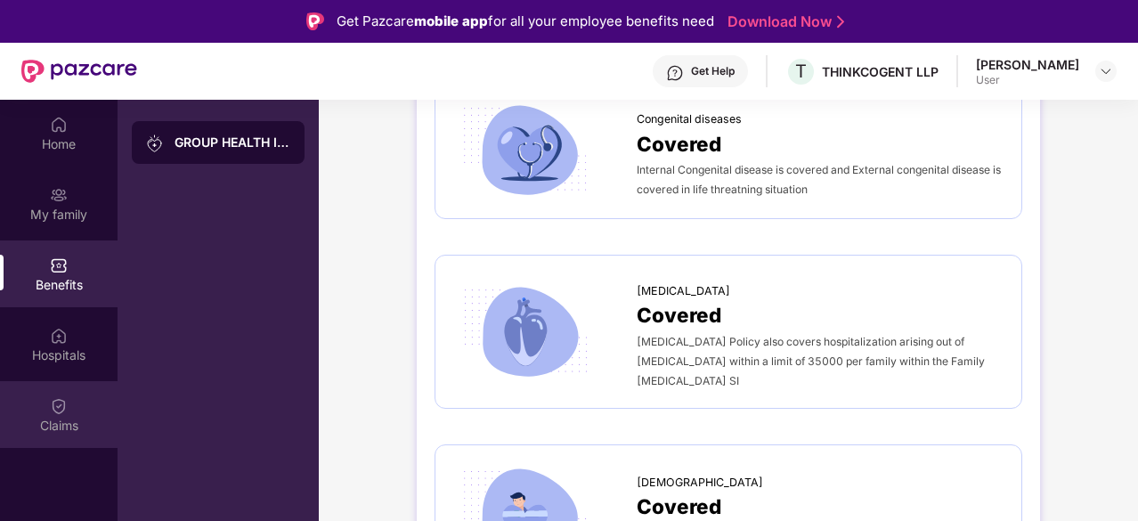
click at [81, 395] on div "Claims" at bounding box center [59, 414] width 118 height 67
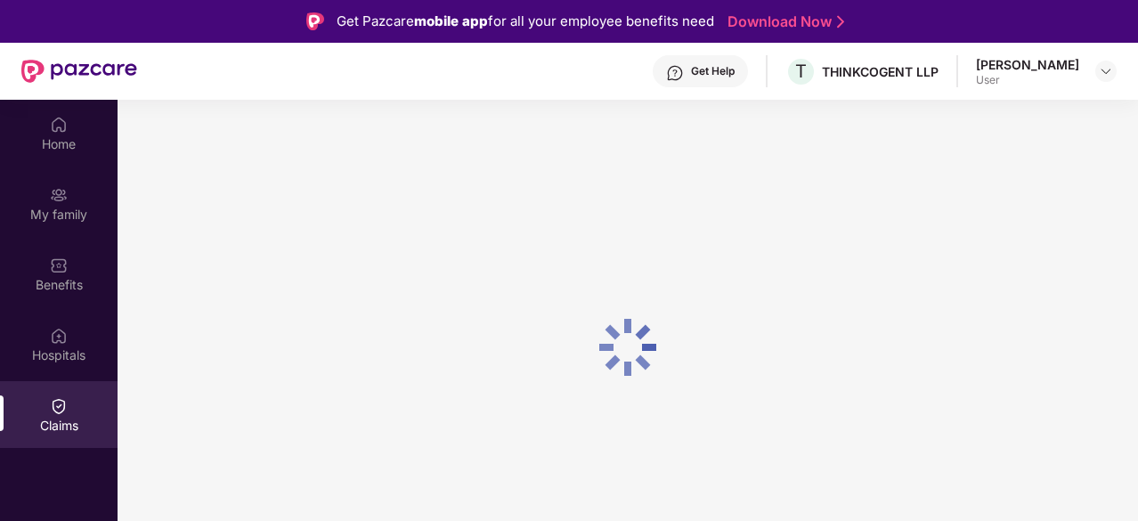
scroll to position [0, 0]
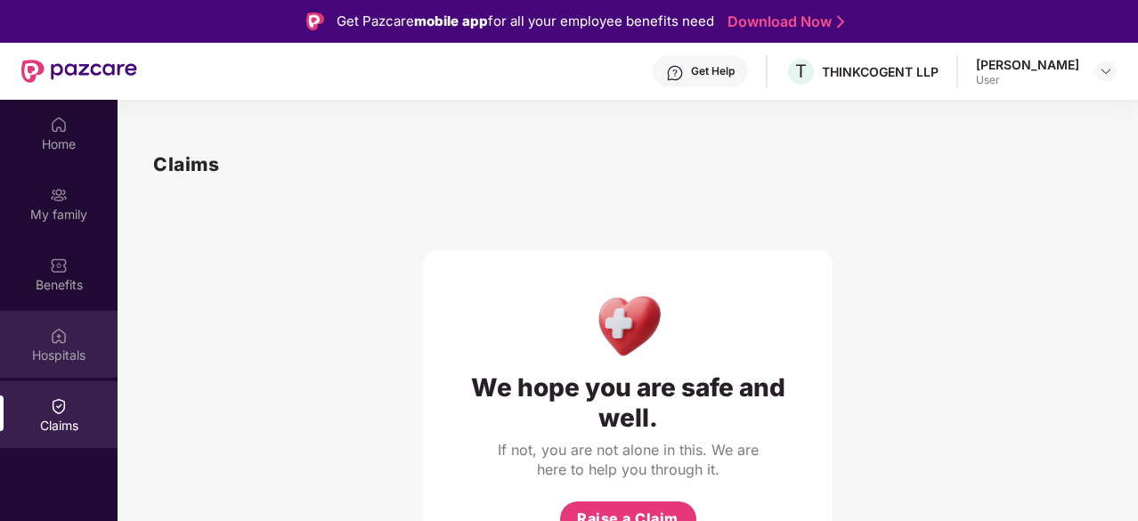
click at [84, 338] on div "Hospitals" at bounding box center [59, 344] width 118 height 67
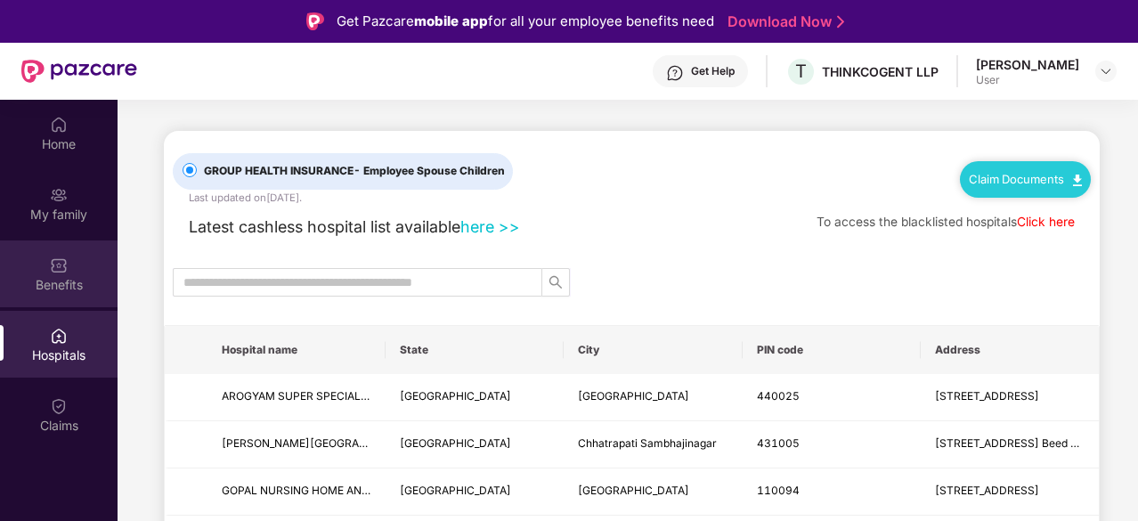
click at [48, 276] on div "Benefits" at bounding box center [59, 285] width 118 height 18
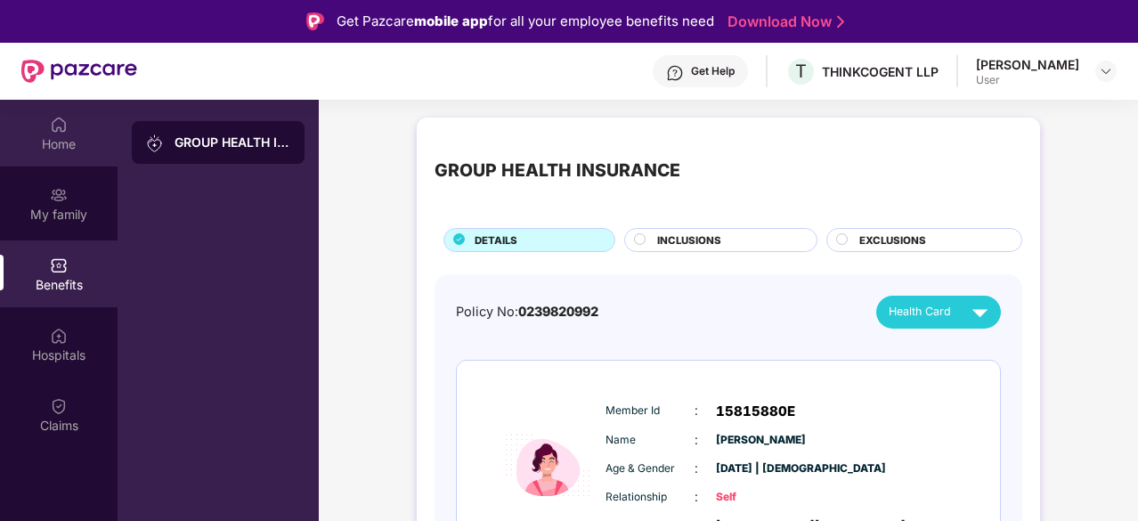
click at [100, 121] on div "Home" at bounding box center [59, 133] width 118 height 67
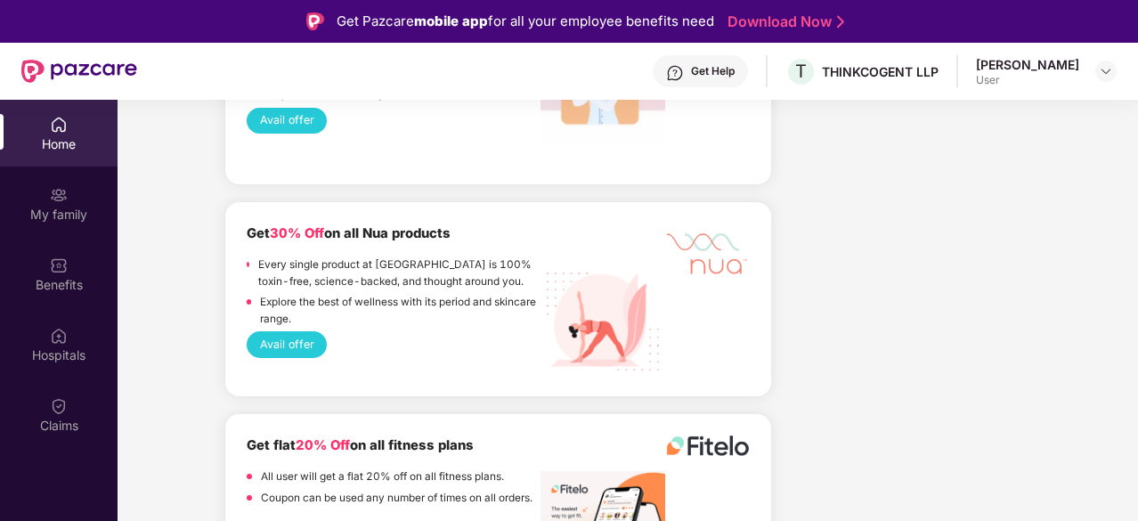
scroll to position [2527, 0]
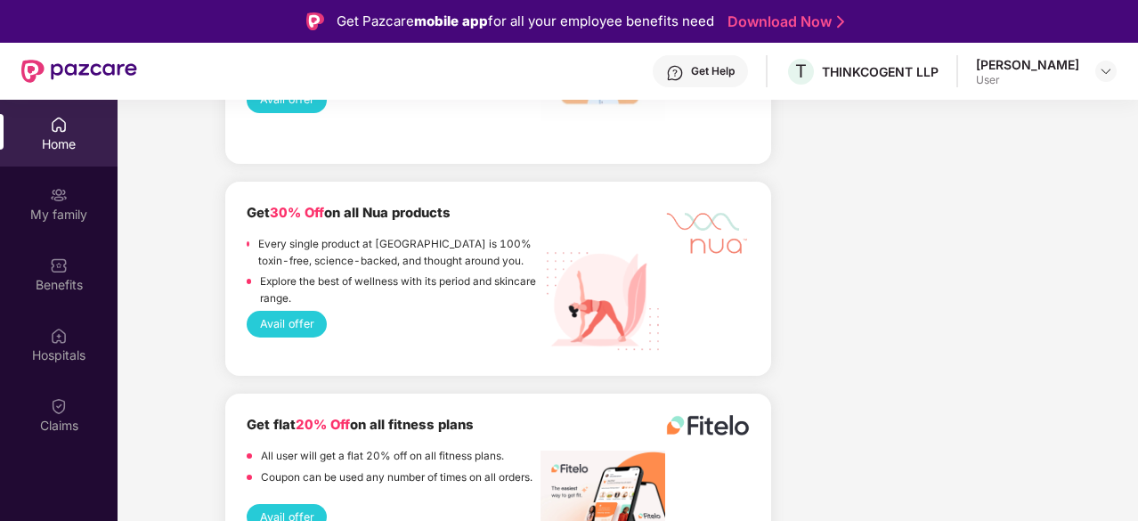
click at [315, 315] on button "Avail offer" at bounding box center [287, 324] width 80 height 26
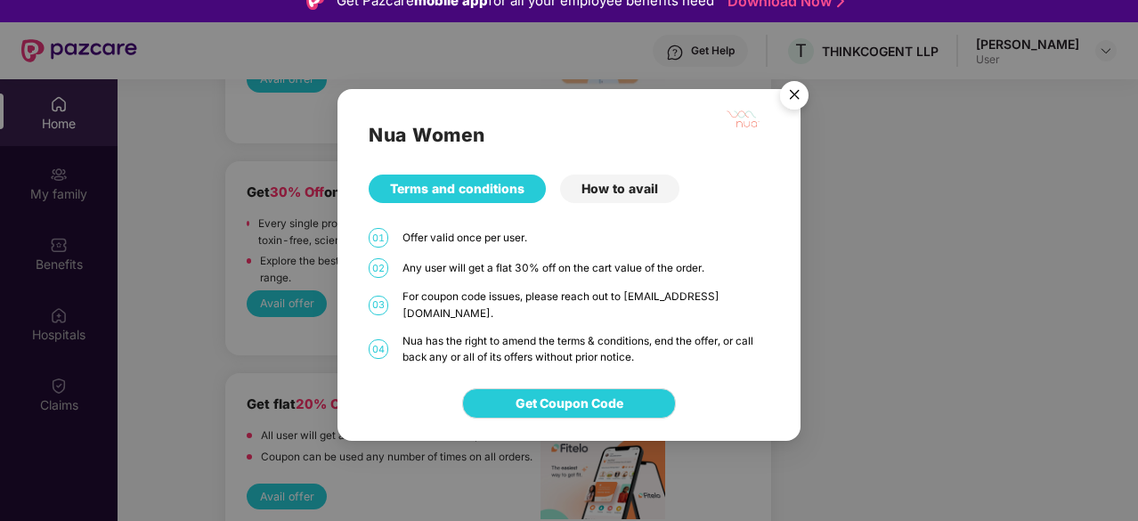
scroll to position [21, 0]
click at [639, 199] on div "How to avail" at bounding box center [619, 189] width 119 height 29
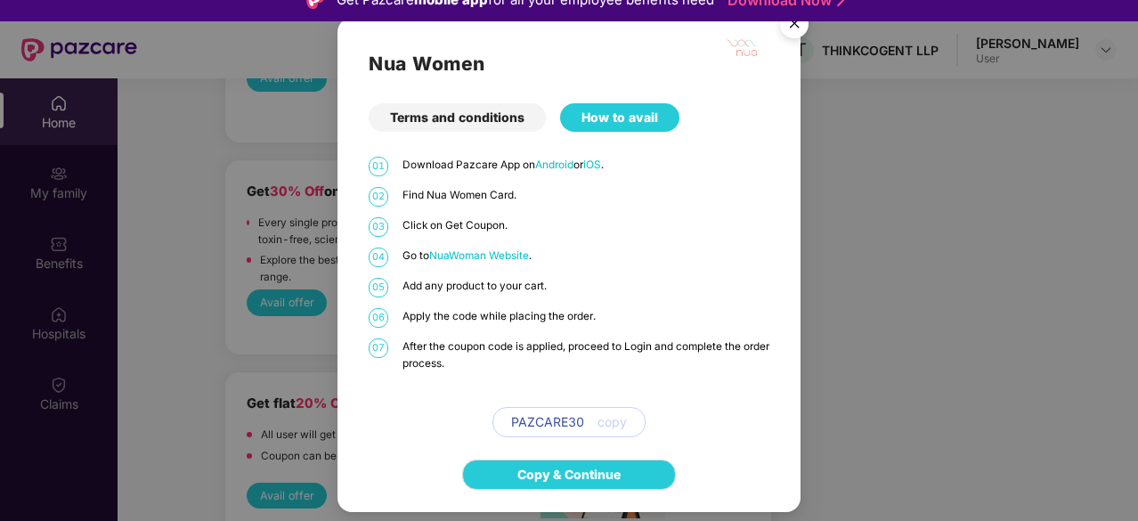
click at [616, 431] on span "copy" at bounding box center [612, 422] width 29 height 20
click at [608, 424] on span "copy" at bounding box center [612, 422] width 29 height 20
click at [444, 123] on div "Terms and conditions" at bounding box center [457, 117] width 177 height 29
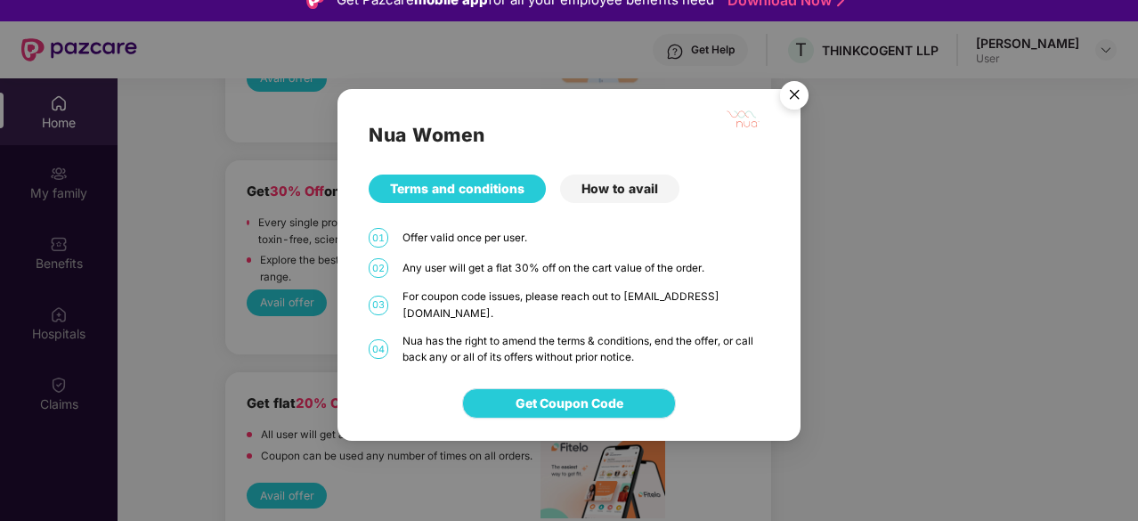
click at [568, 394] on span "Get Coupon Code" at bounding box center [570, 404] width 108 height 20
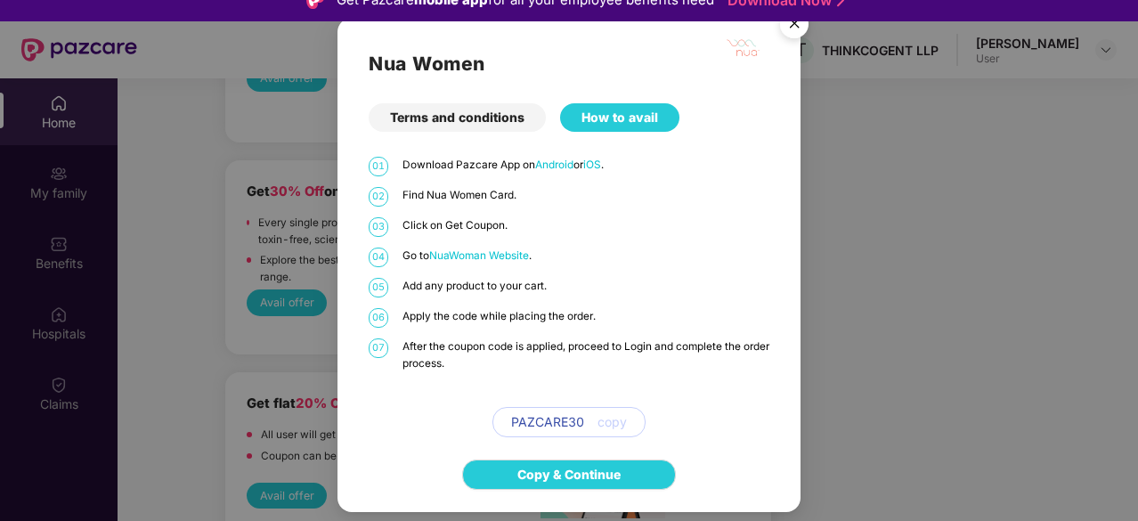
click at [484, 250] on span "NuaWoman Website" at bounding box center [479, 255] width 100 height 12
